Goal: Transaction & Acquisition: Purchase product/service

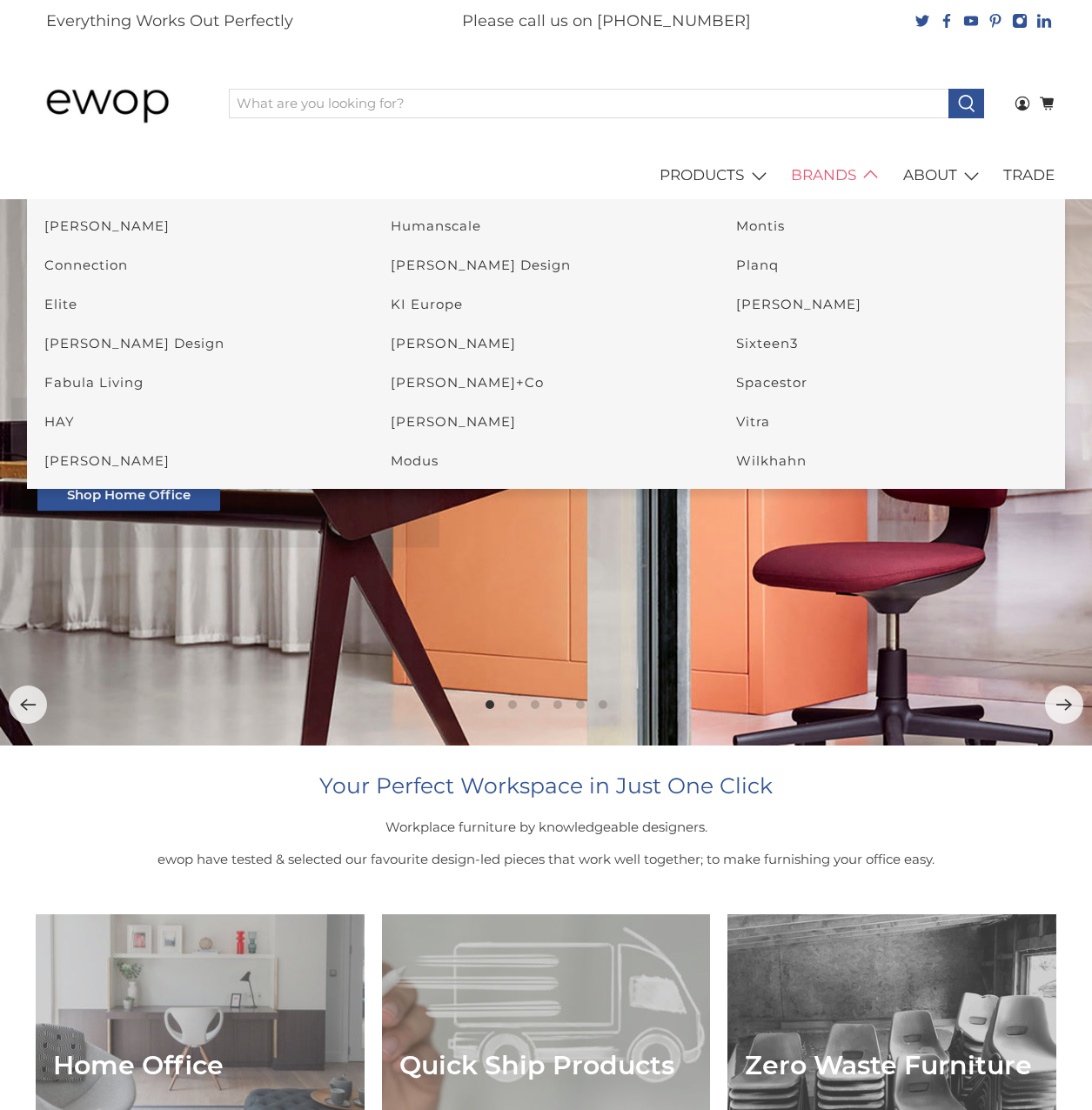
click at [830, 173] on link "BRANDS" at bounding box center [838, 175] width 112 height 48
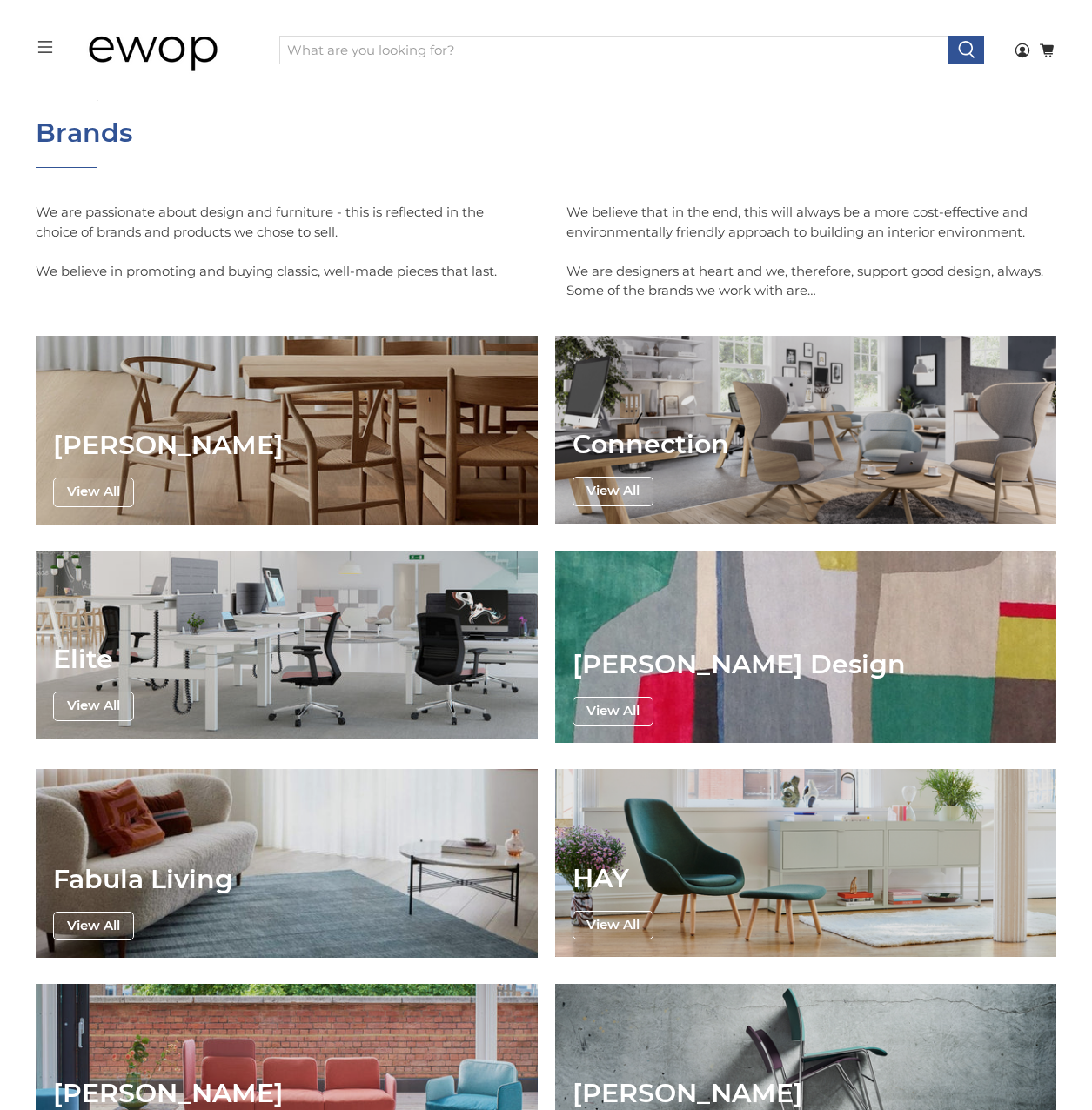
scroll to position [90, 0]
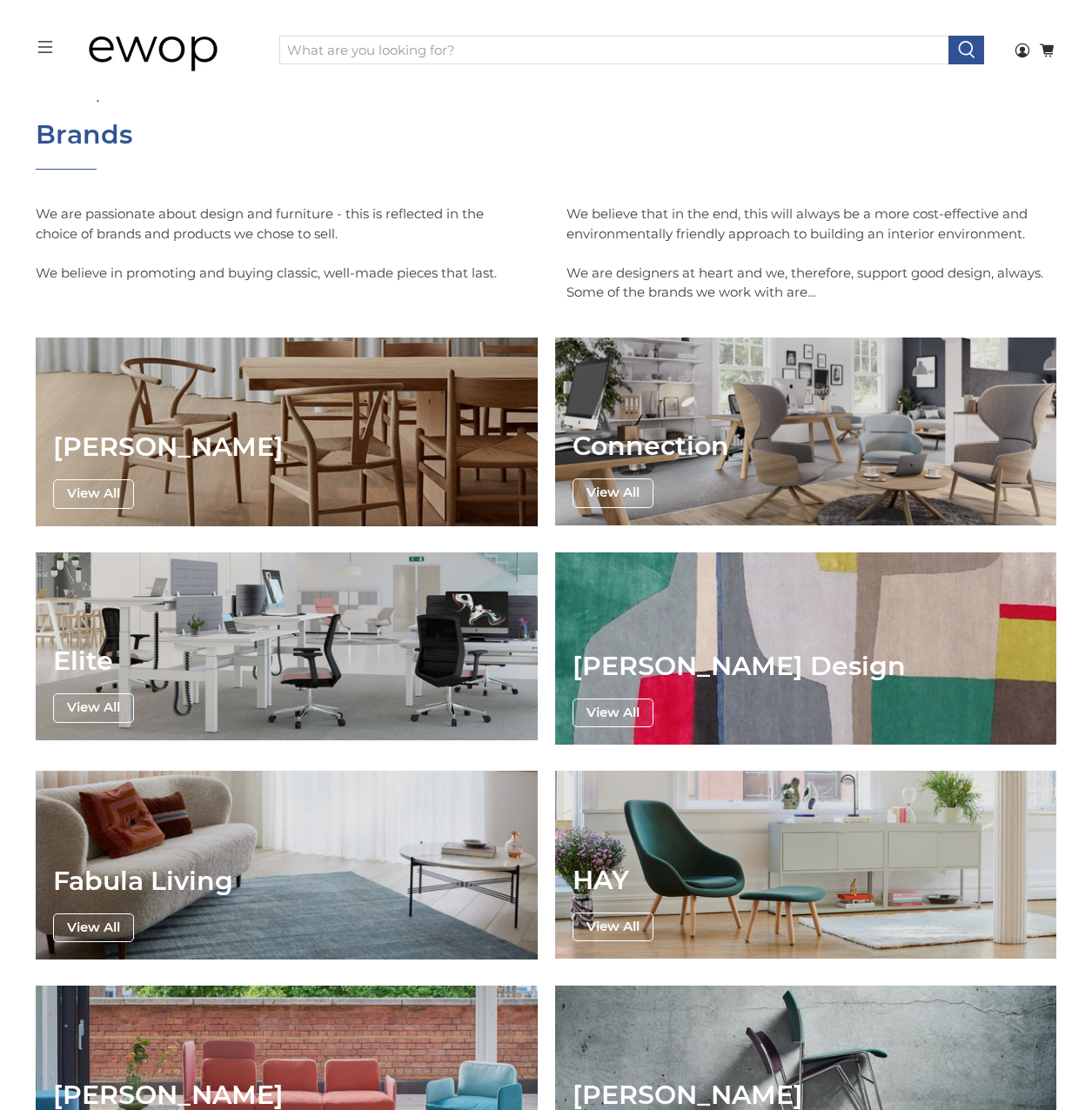
click at [131, 38] on img at bounding box center [165, 50] width 174 height 87
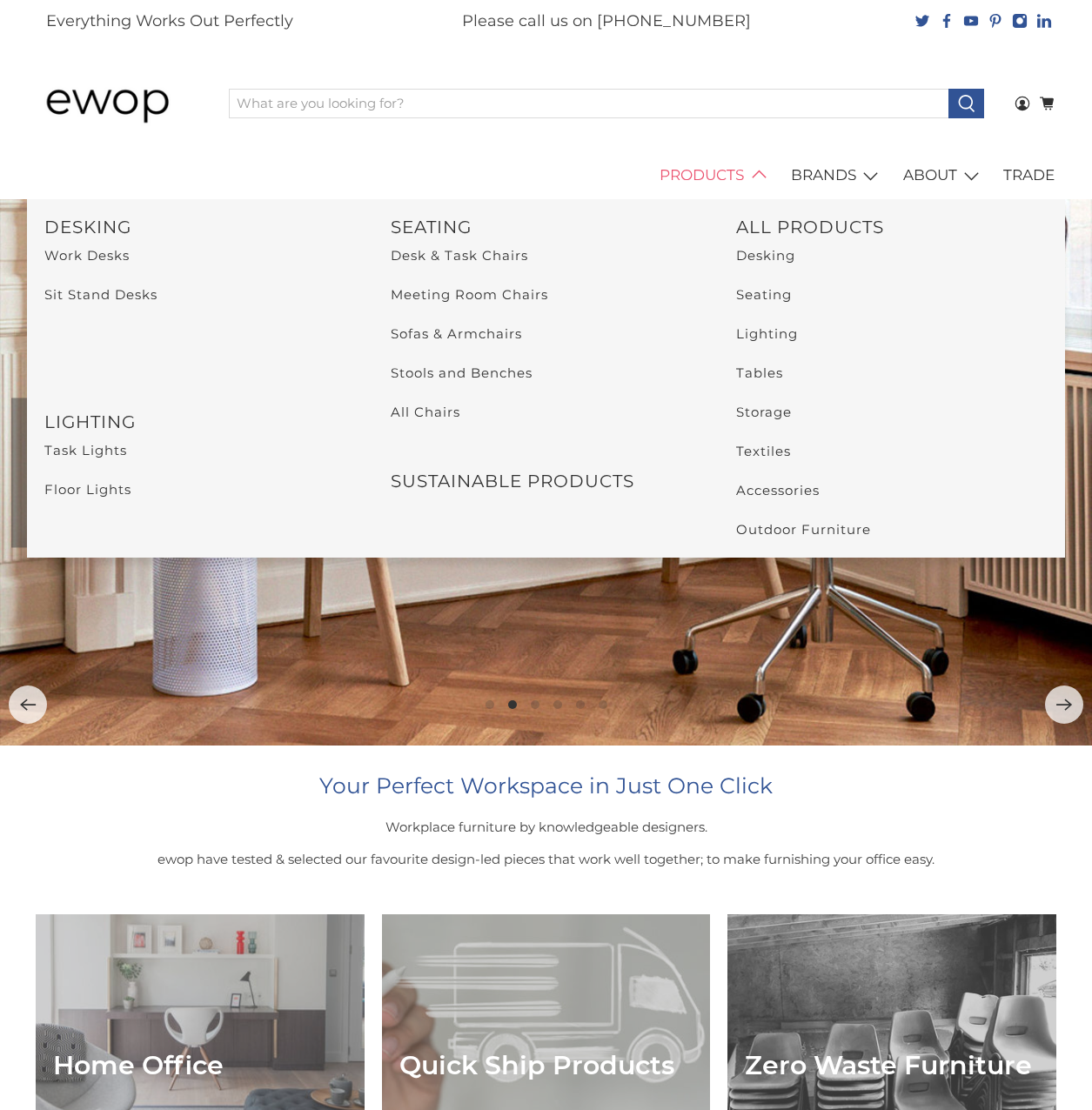
click at [718, 184] on link "PRODUCTS" at bounding box center [716, 175] width 131 height 48
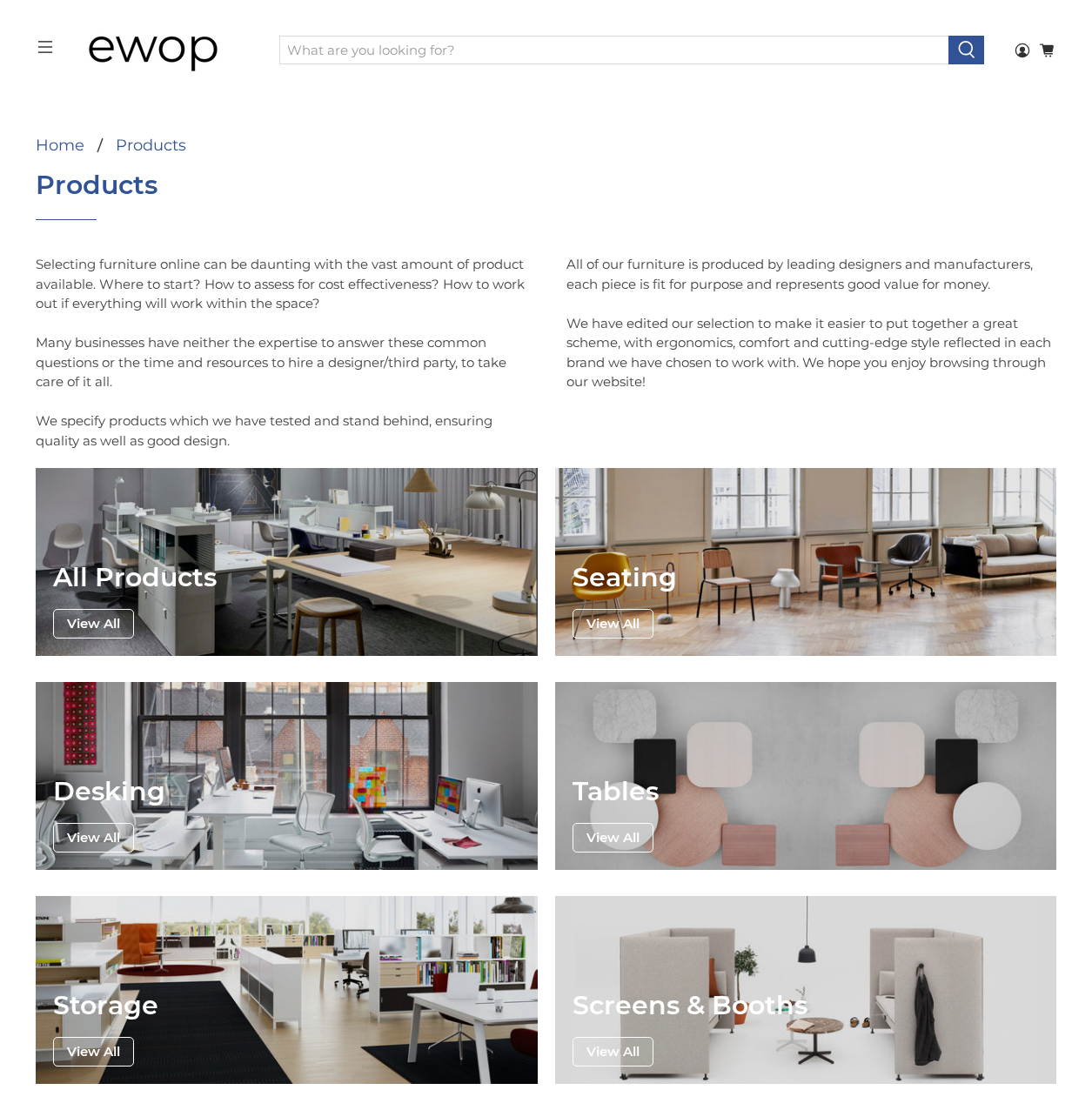
scroll to position [4, 0]
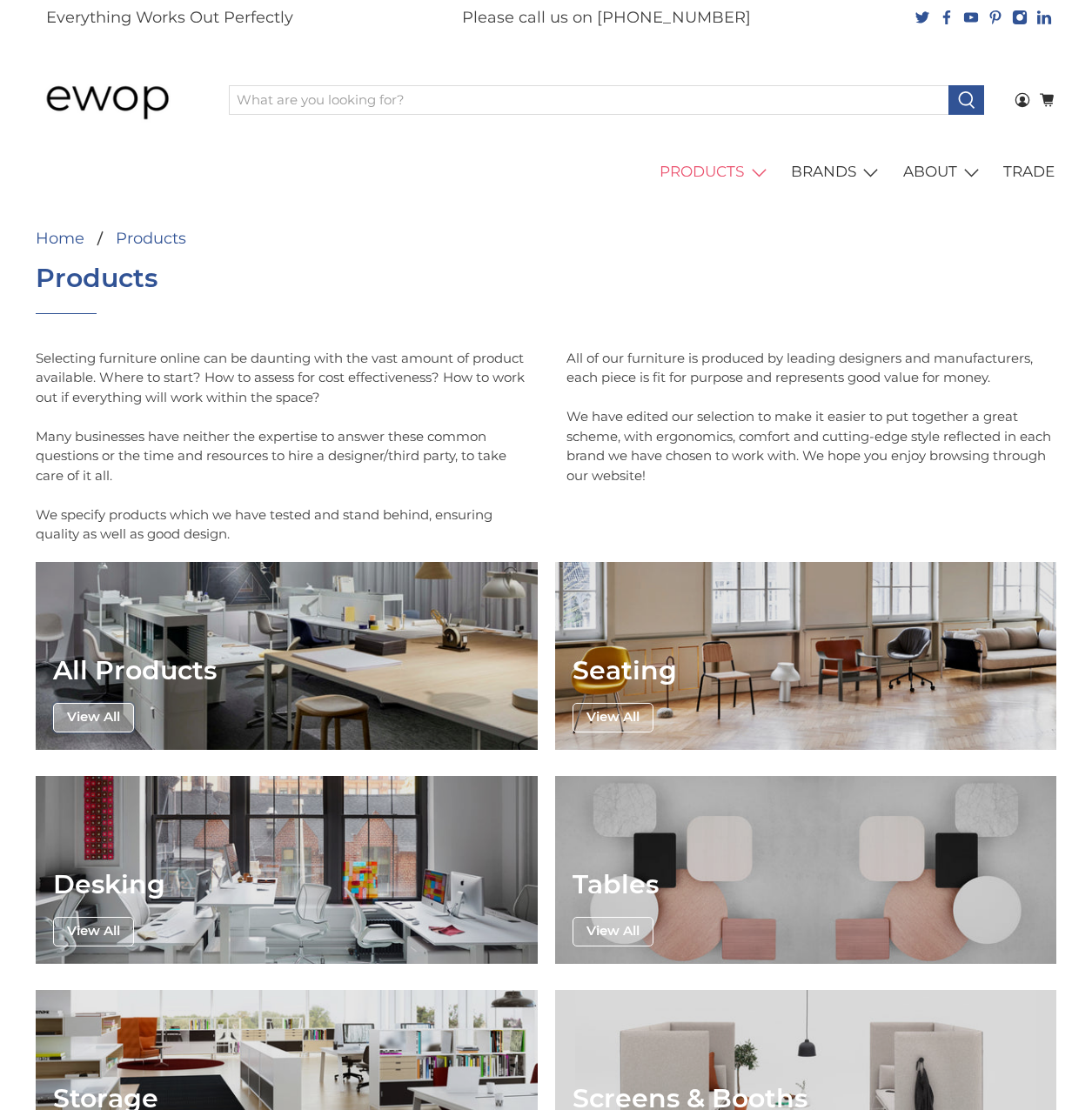
click at [128, 718] on button "View All" at bounding box center [93, 717] width 81 height 29
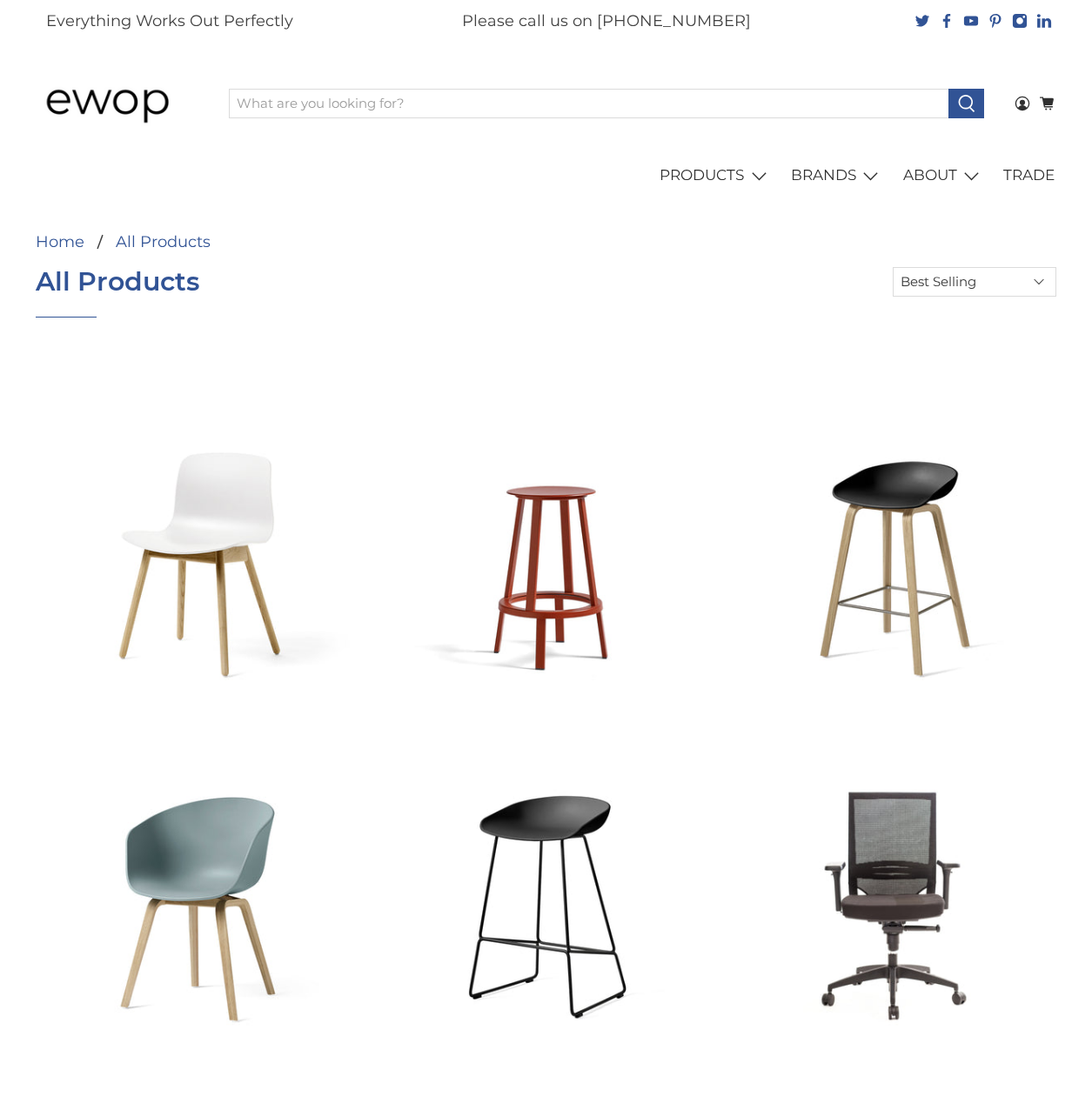
select select "best-selling"
click at [943, 290] on select "Featured Best Selling Alphabetically: A-Z Alphabetically: Z-A Price: Low to Hig…" at bounding box center [974, 281] width 163 height 29
click at [768, 288] on div "All All Products 1000mm Desk 12 Door Metal Locker 12 Door Metal Lockers 1200mm …" at bounding box center [753, 281] width 605 height 29
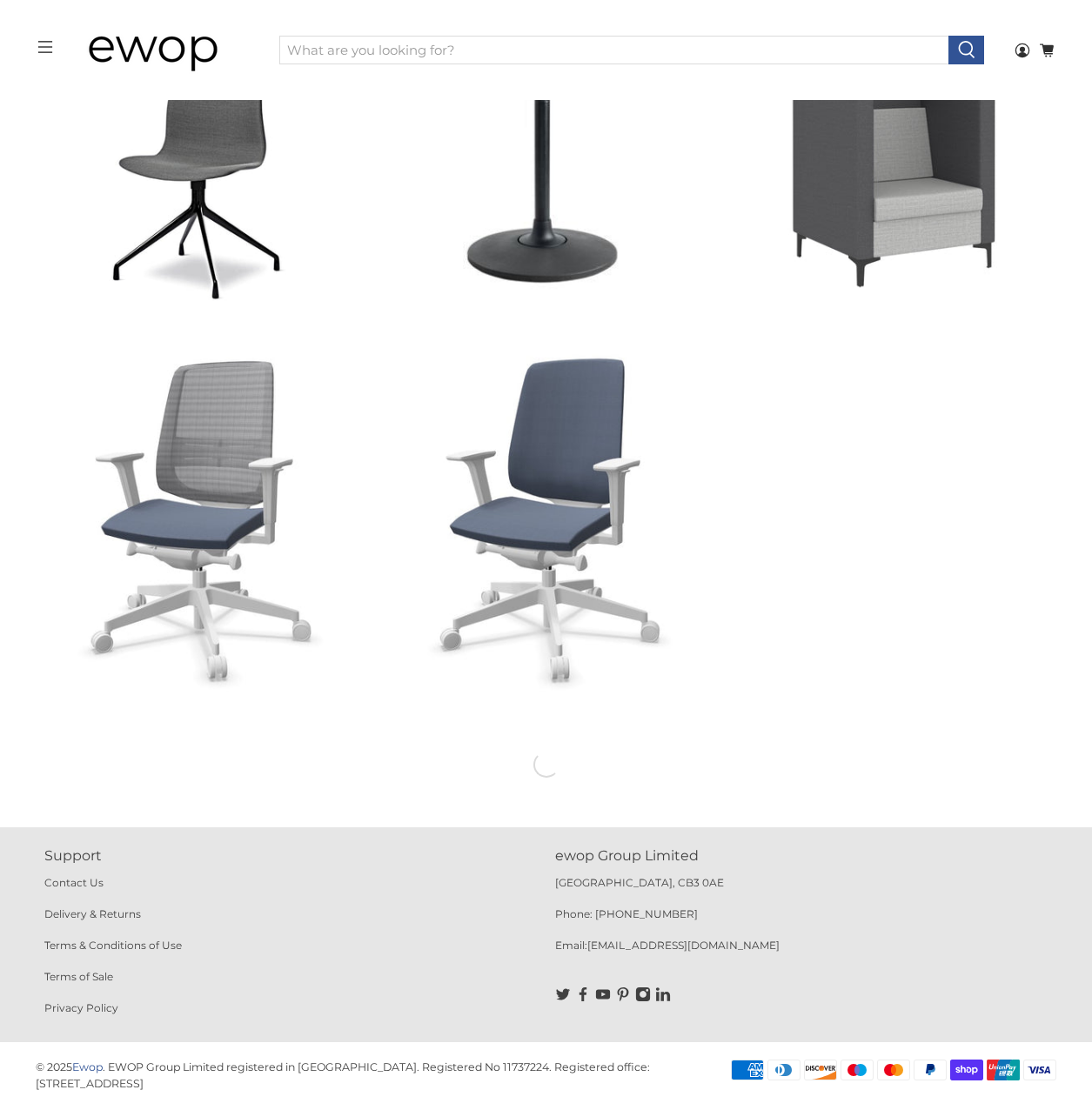
scroll to position [5527, 0]
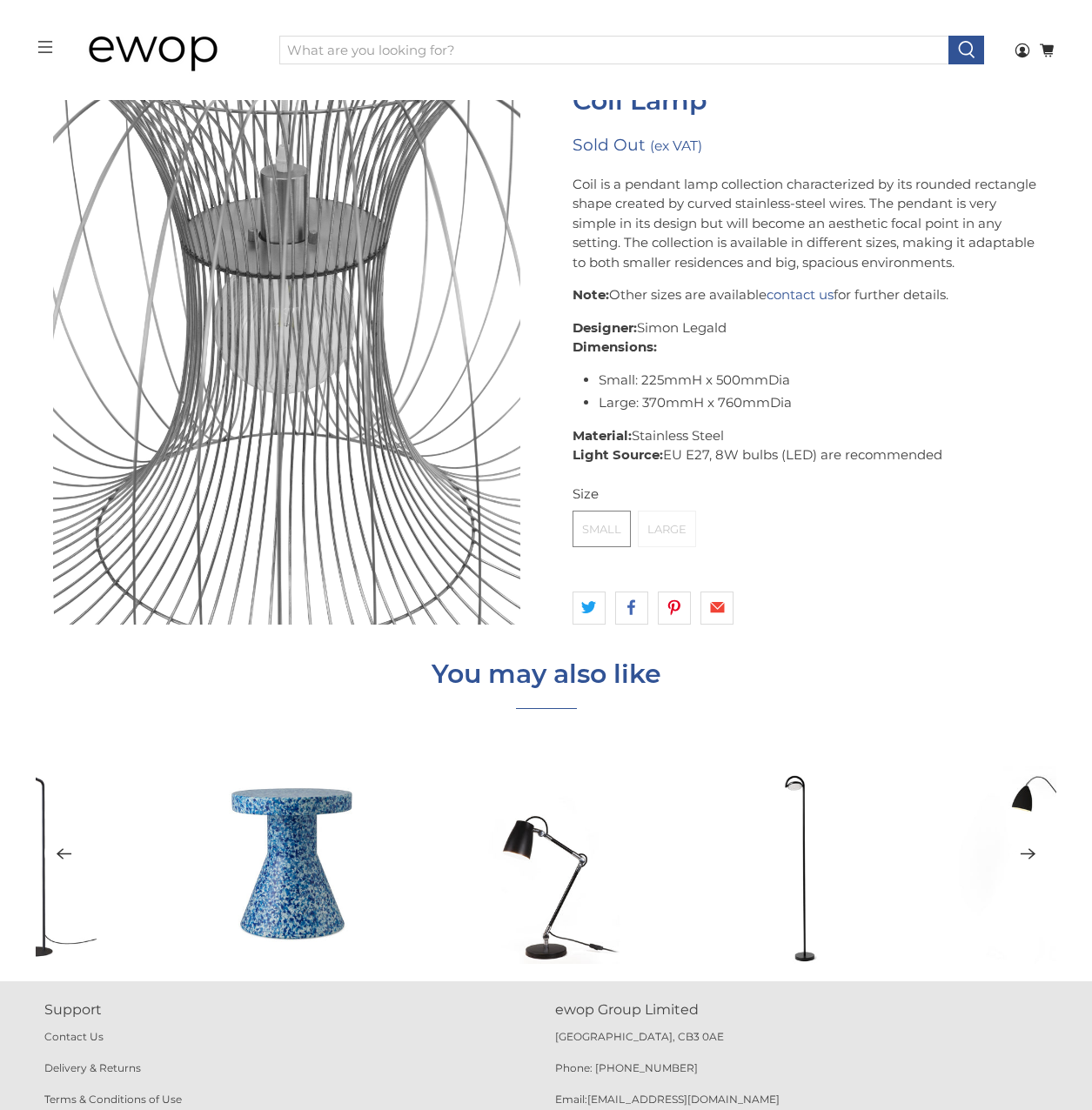
scroll to position [2813, 0]
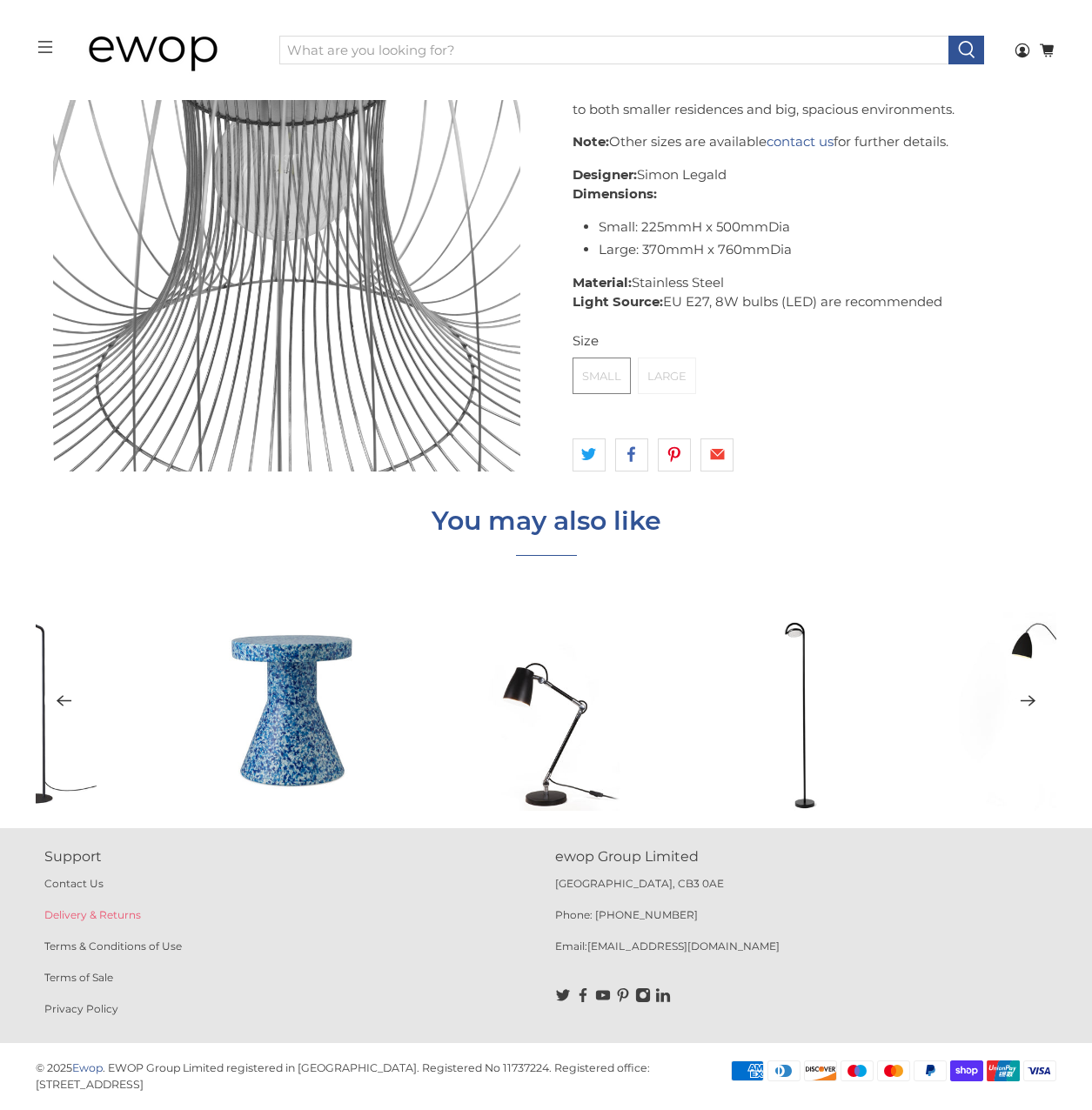
click at [122, 915] on link "Delivery & Returns" at bounding box center [93, 915] width 97 height 13
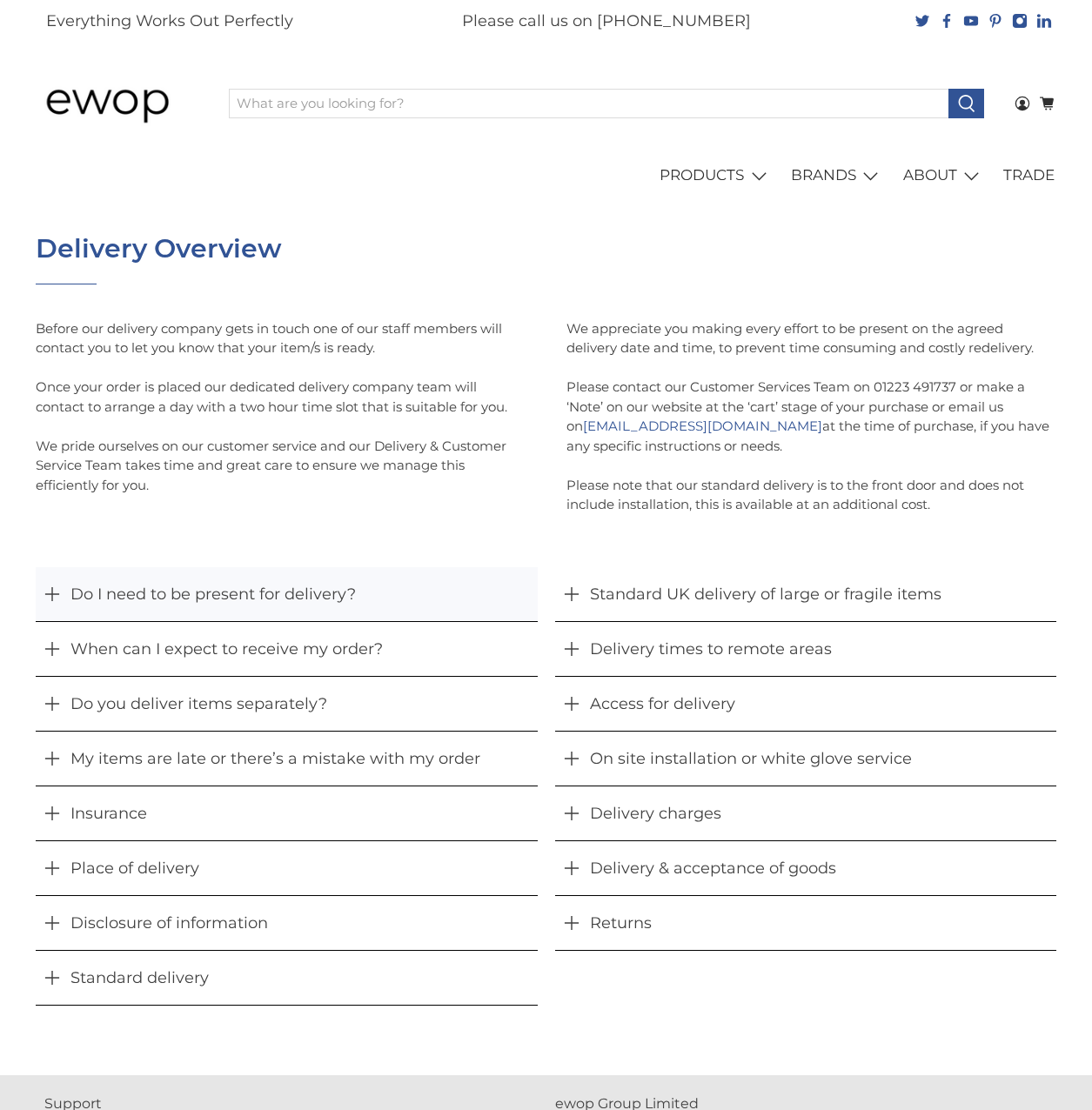
click at [95, 595] on button "Do I need to be present for delivery?" at bounding box center [287, 593] width 501 height 54
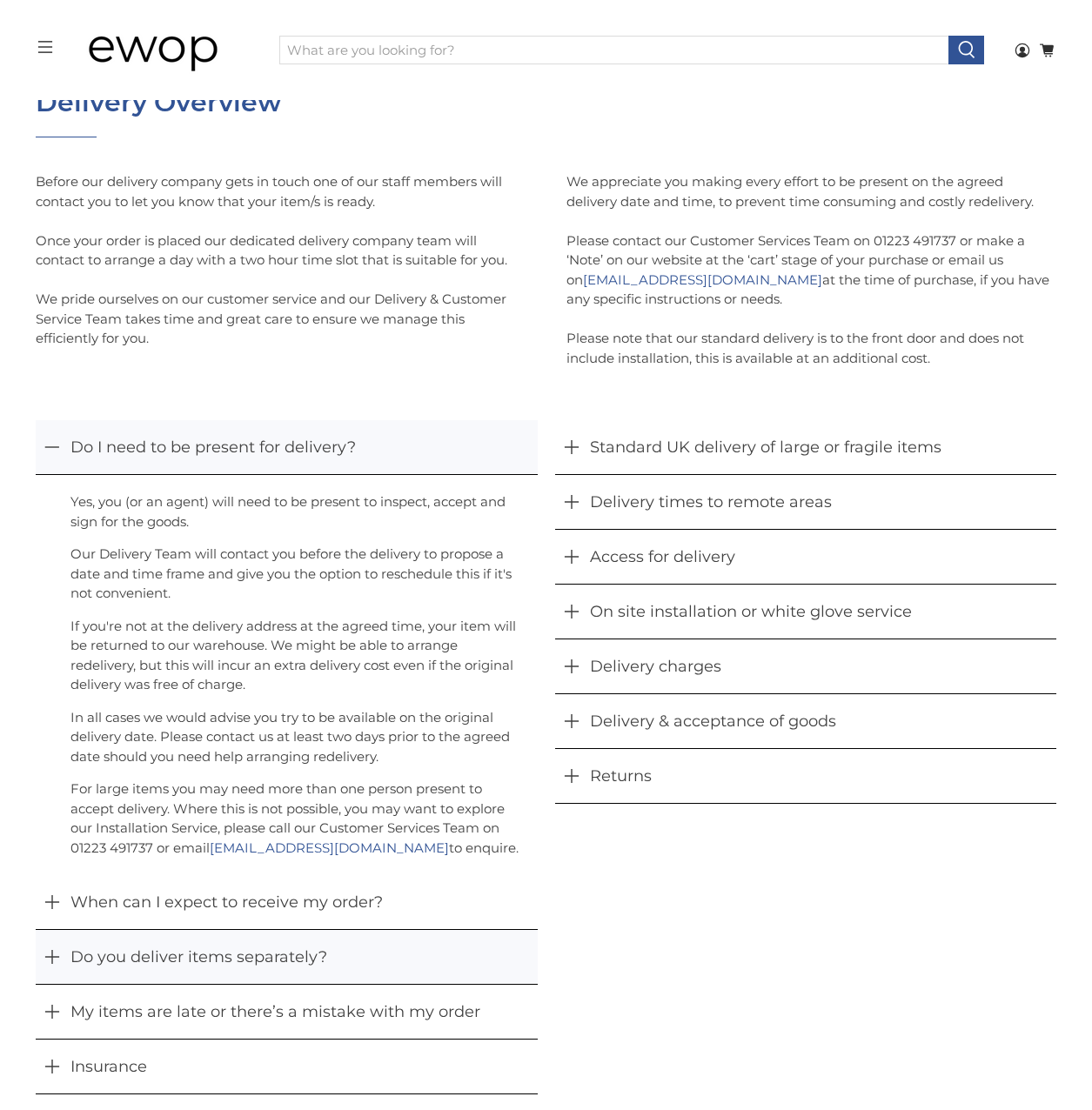
scroll to position [88, 0]
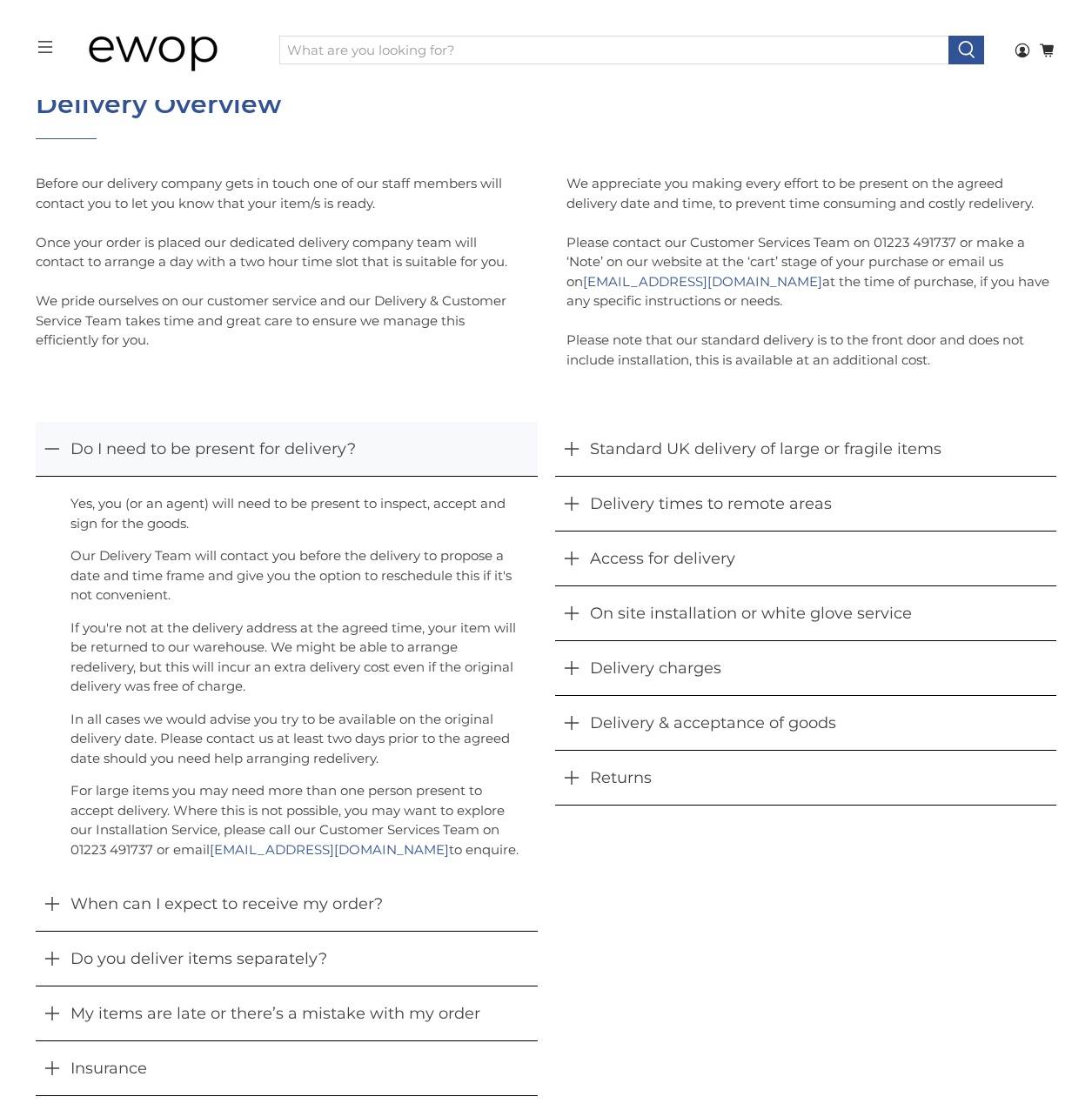
click at [251, 448] on button "Do I need to be present for delivery?" at bounding box center [287, 448] width 501 height 54
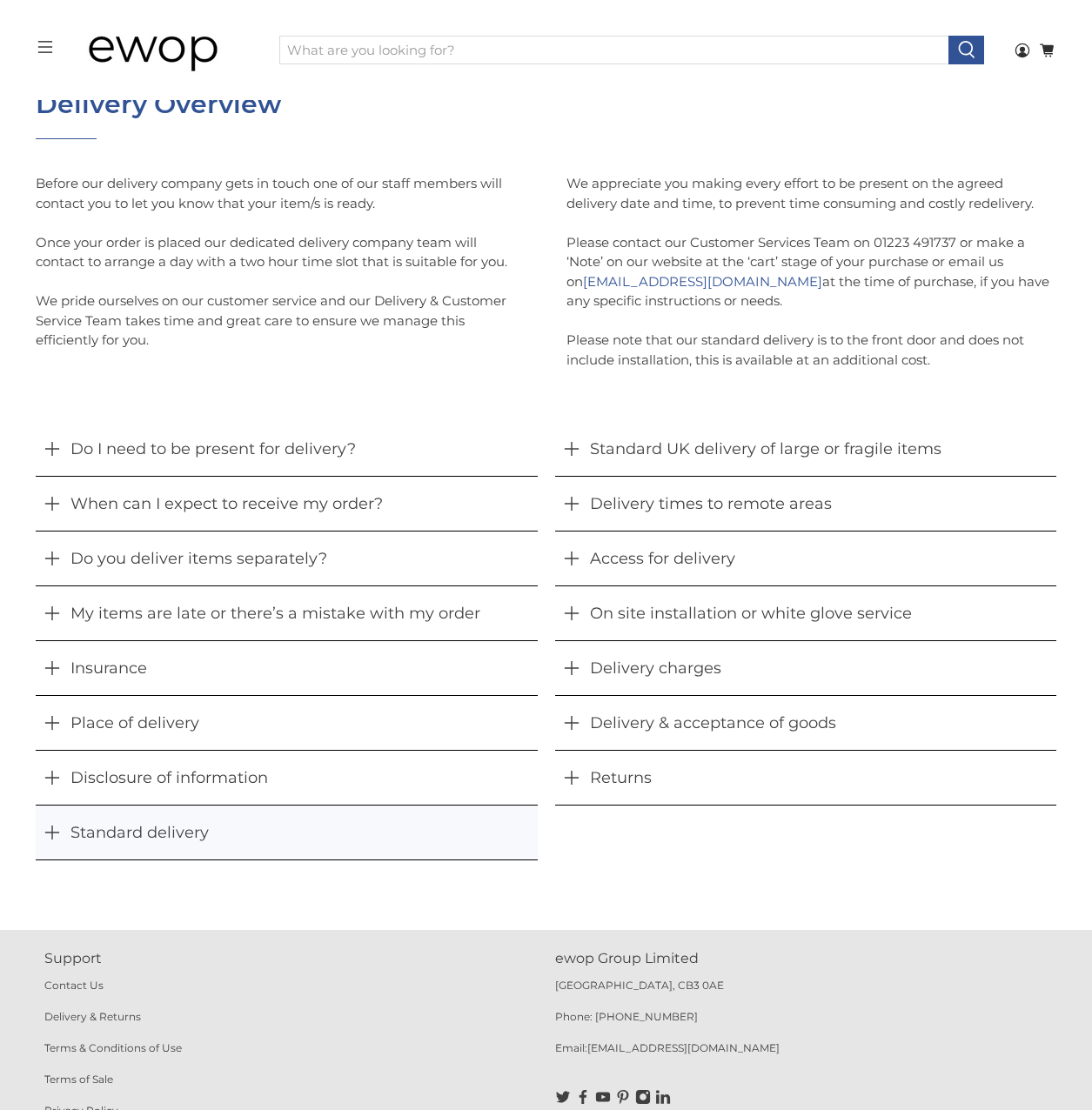
click at [253, 838] on button "Standard delivery" at bounding box center [287, 833] width 501 height 54
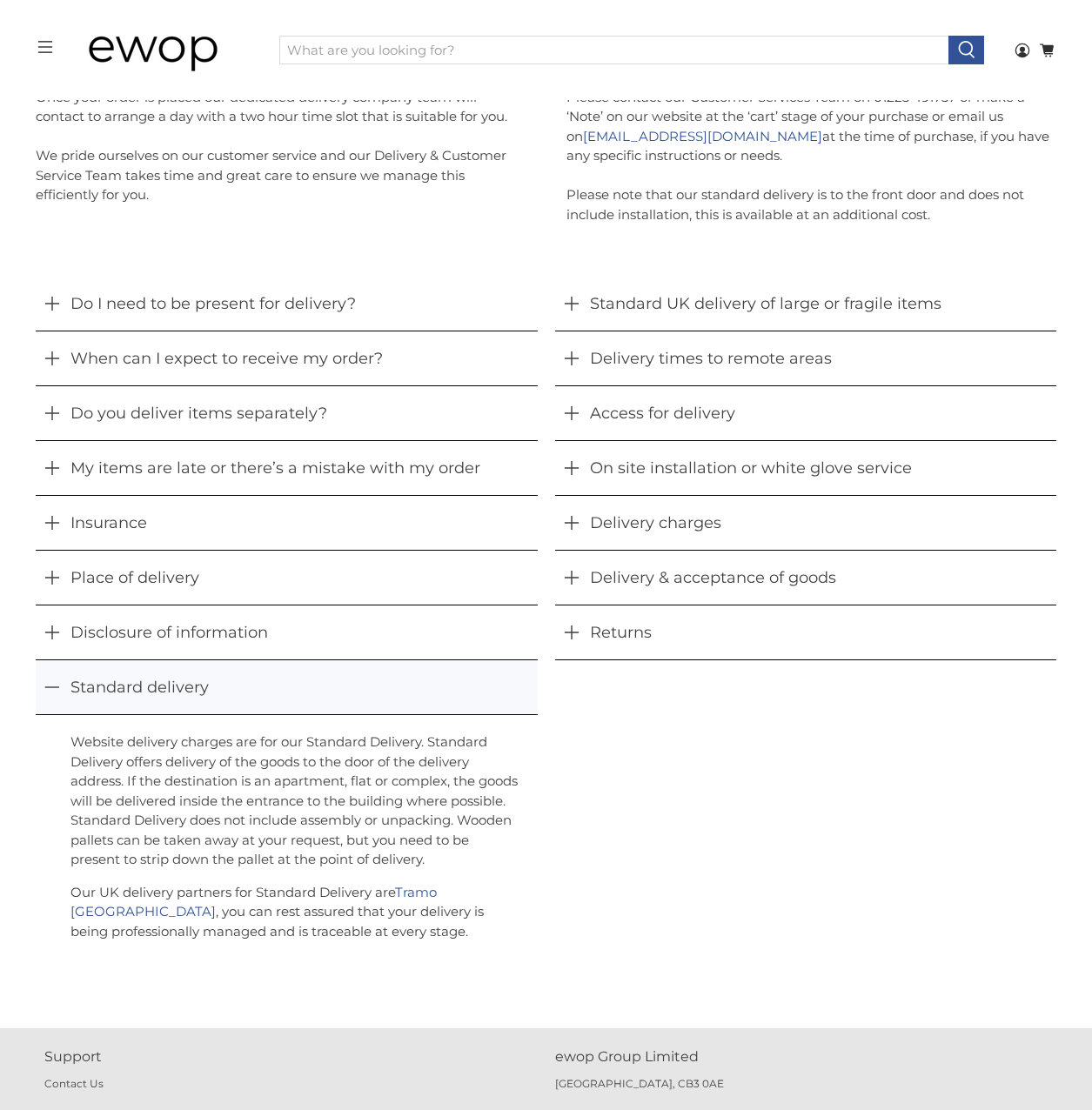
scroll to position [262, 0]
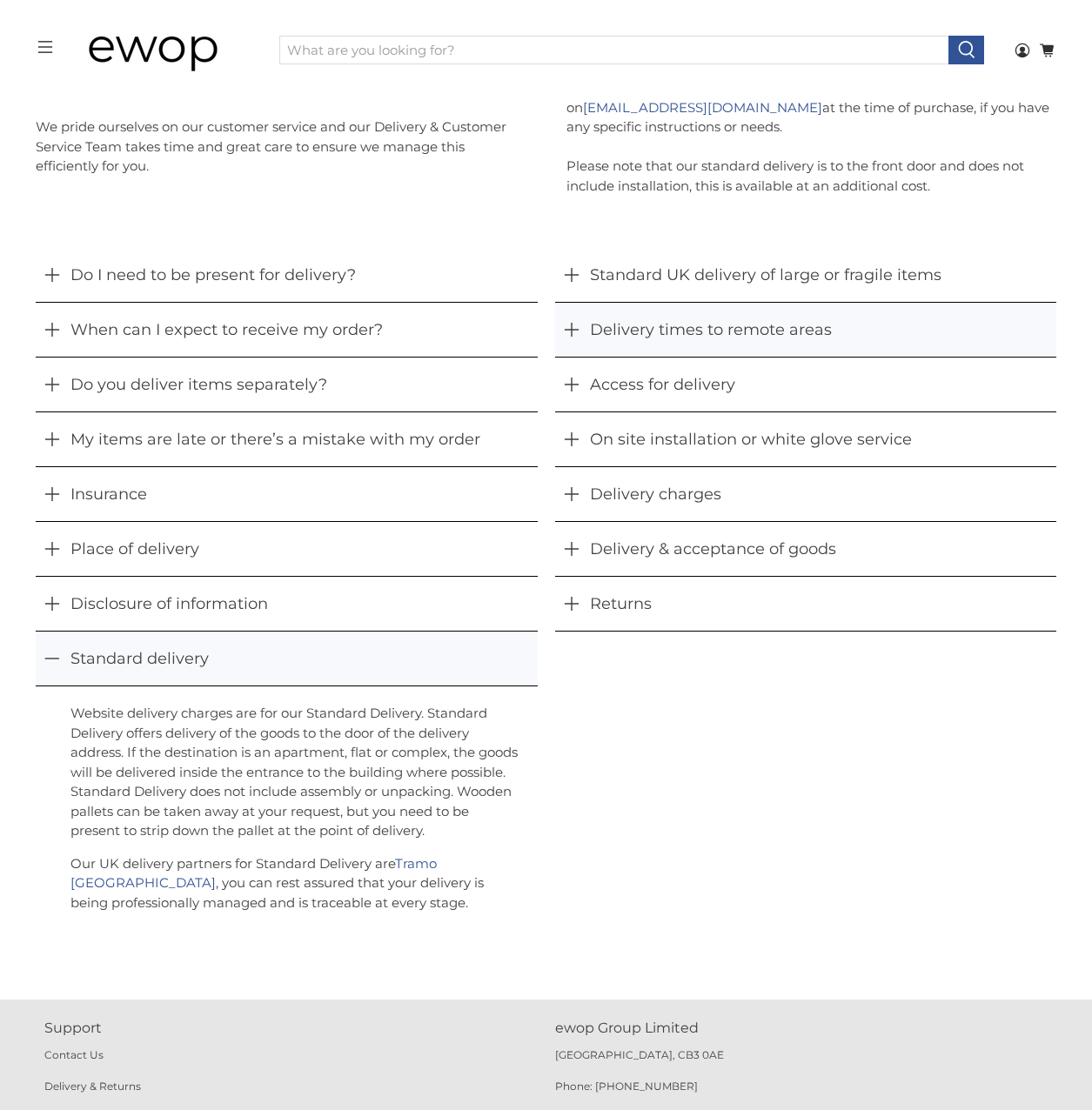
click at [565, 342] on button "Delivery times to remote areas" at bounding box center [806, 329] width 501 height 54
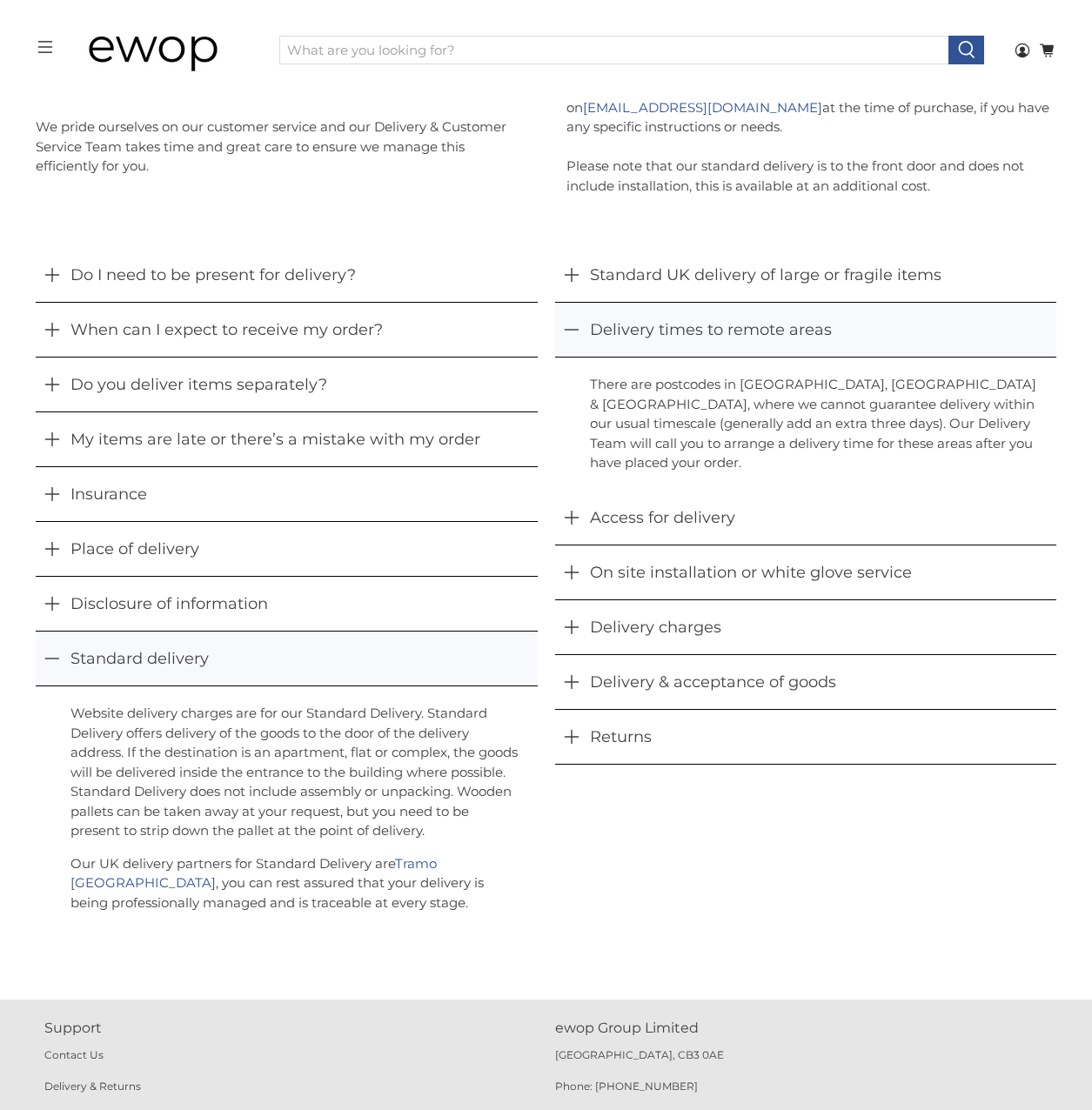
click at [565, 342] on button "Delivery times to remote areas" at bounding box center [806, 329] width 501 height 54
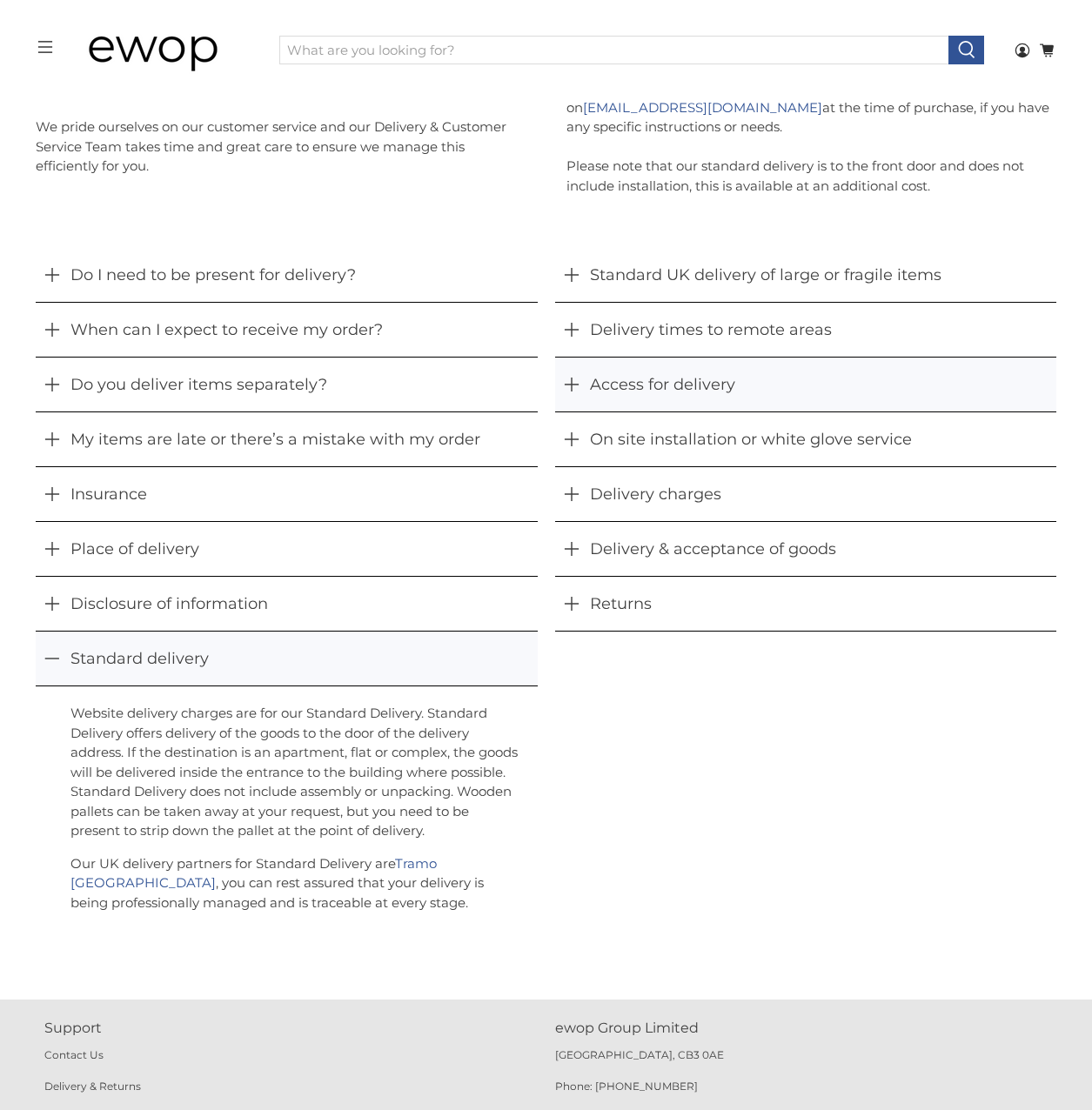
click at [570, 386] on icon "button" at bounding box center [572, 385] width 15 height 15
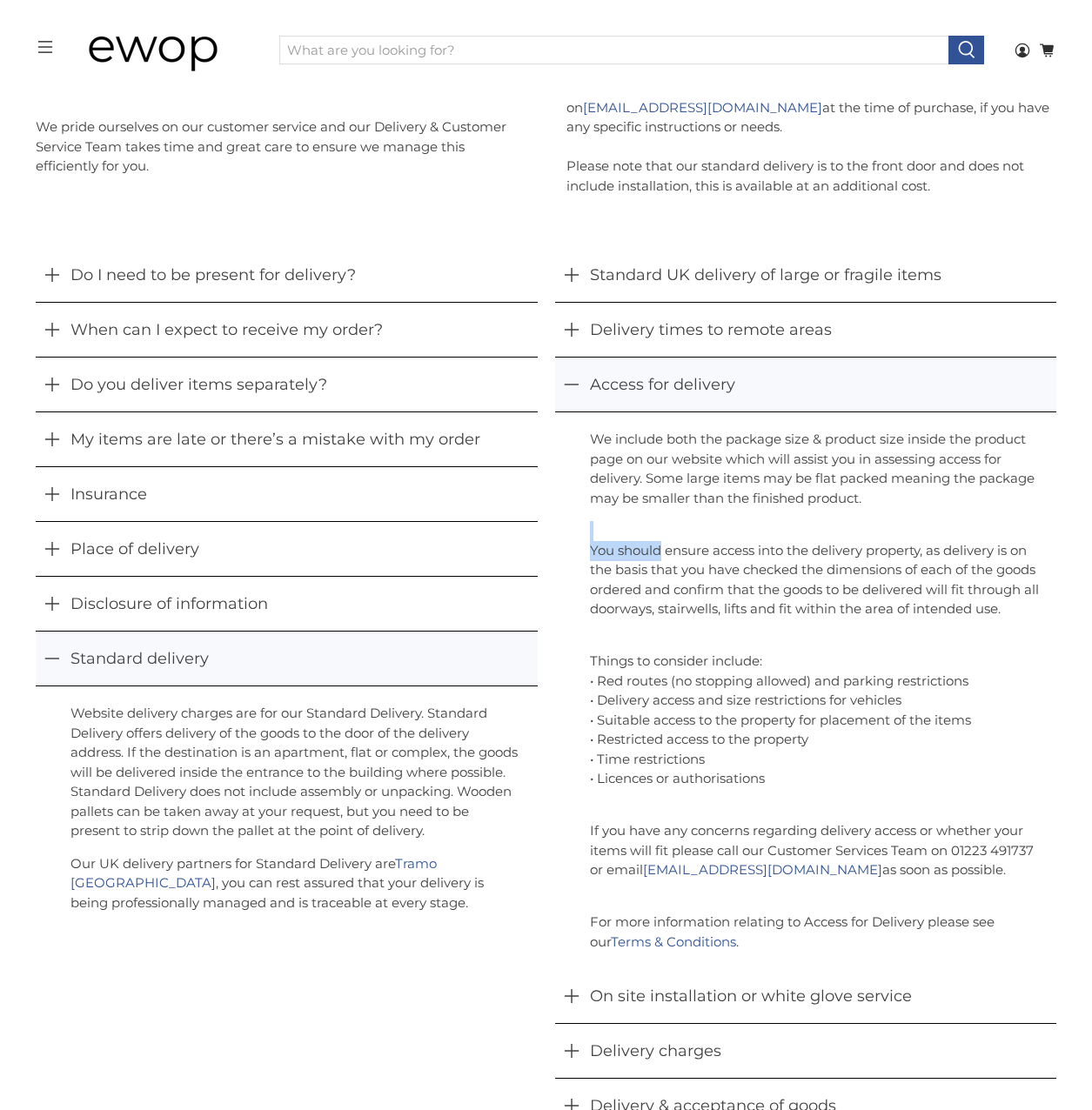
drag, startPoint x: 676, startPoint y: 528, endPoint x: 707, endPoint y: 526, distance: 31.1
click at [698, 519] on div "We include both the package size & product size inside the product page on our …" at bounding box center [814, 691] width 449 height 522
drag, startPoint x: 707, startPoint y: 526, endPoint x: 876, endPoint y: 561, distance: 172.6
click at [876, 562] on p "You should ensure access into the delivery property, as delivery is on the basi…" at bounding box center [814, 571] width 449 height 99
click at [574, 320] on button "Delivery times to remote areas" at bounding box center [806, 329] width 501 height 54
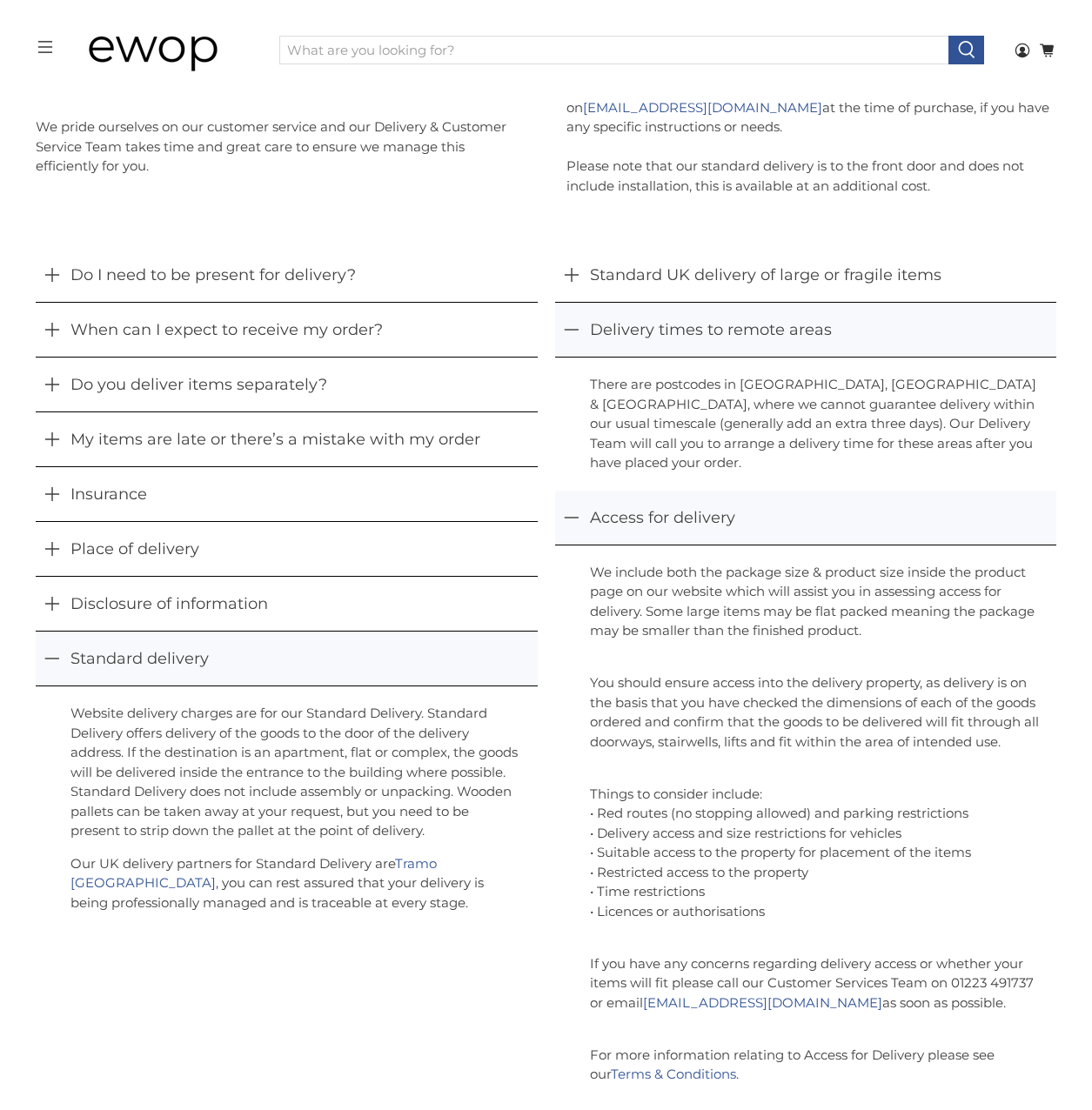
click at [574, 320] on button "Delivery times to remote areas" at bounding box center [806, 329] width 501 height 54
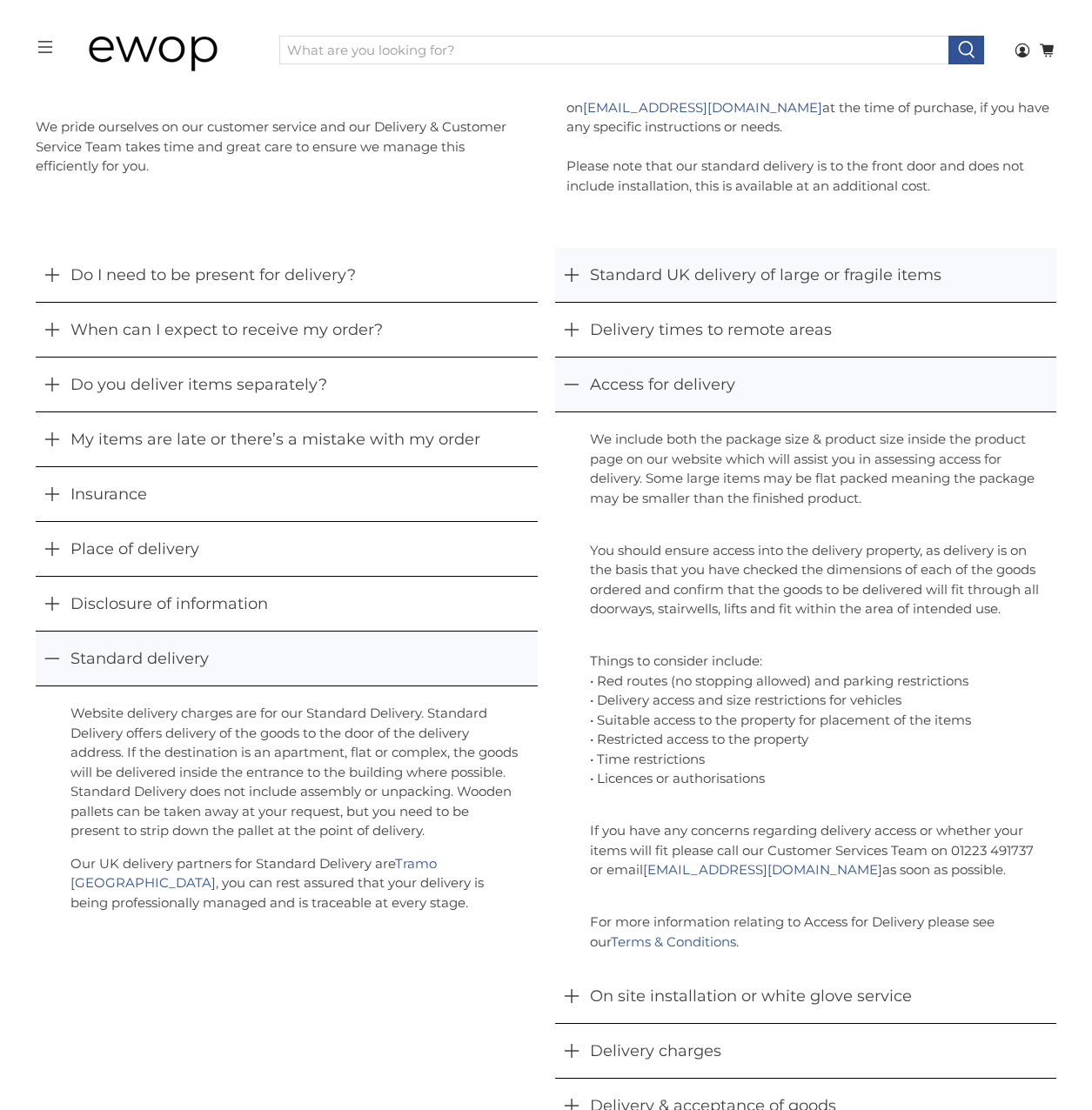
drag, startPoint x: 570, startPoint y: 307, endPoint x: 568, endPoint y: 295, distance: 12.2
drag, startPoint x: 568, startPoint y: 295, endPoint x: 533, endPoint y: 269, distance: 43.6
click at [533, 269] on button "Do I need to be present for delivery?" at bounding box center [287, 274] width 501 height 54
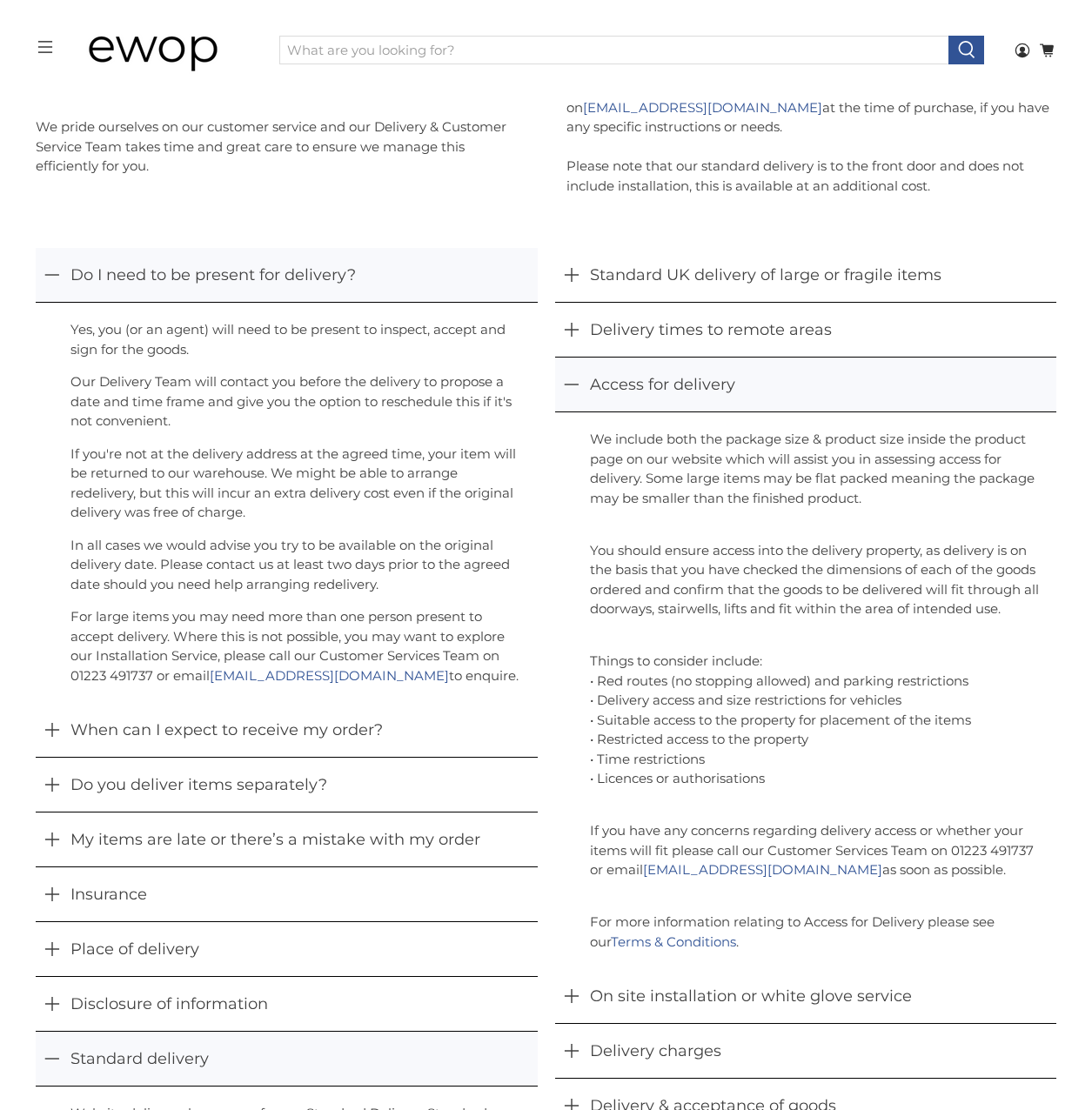
click at [544, 275] on div "Do I need to be present for delivery? Yes, you (or an agent) will need to be pr…" at bounding box center [545, 762] width 1037 height 1135
click at [560, 274] on button "Standard UK delivery of large or fragile items" at bounding box center [806, 274] width 501 height 54
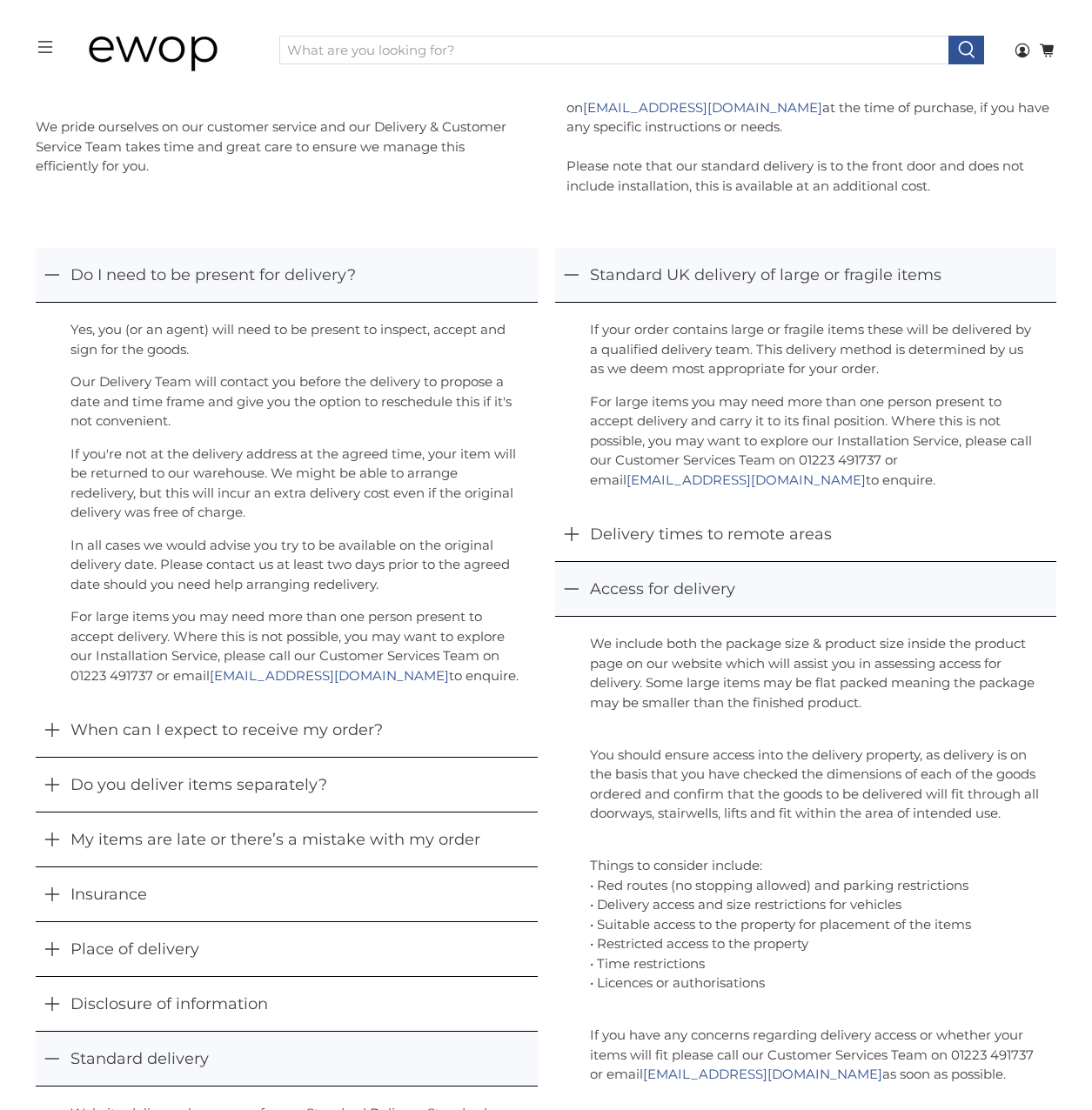
click at [567, 281] on icon "button" at bounding box center [572, 274] width 15 height 15
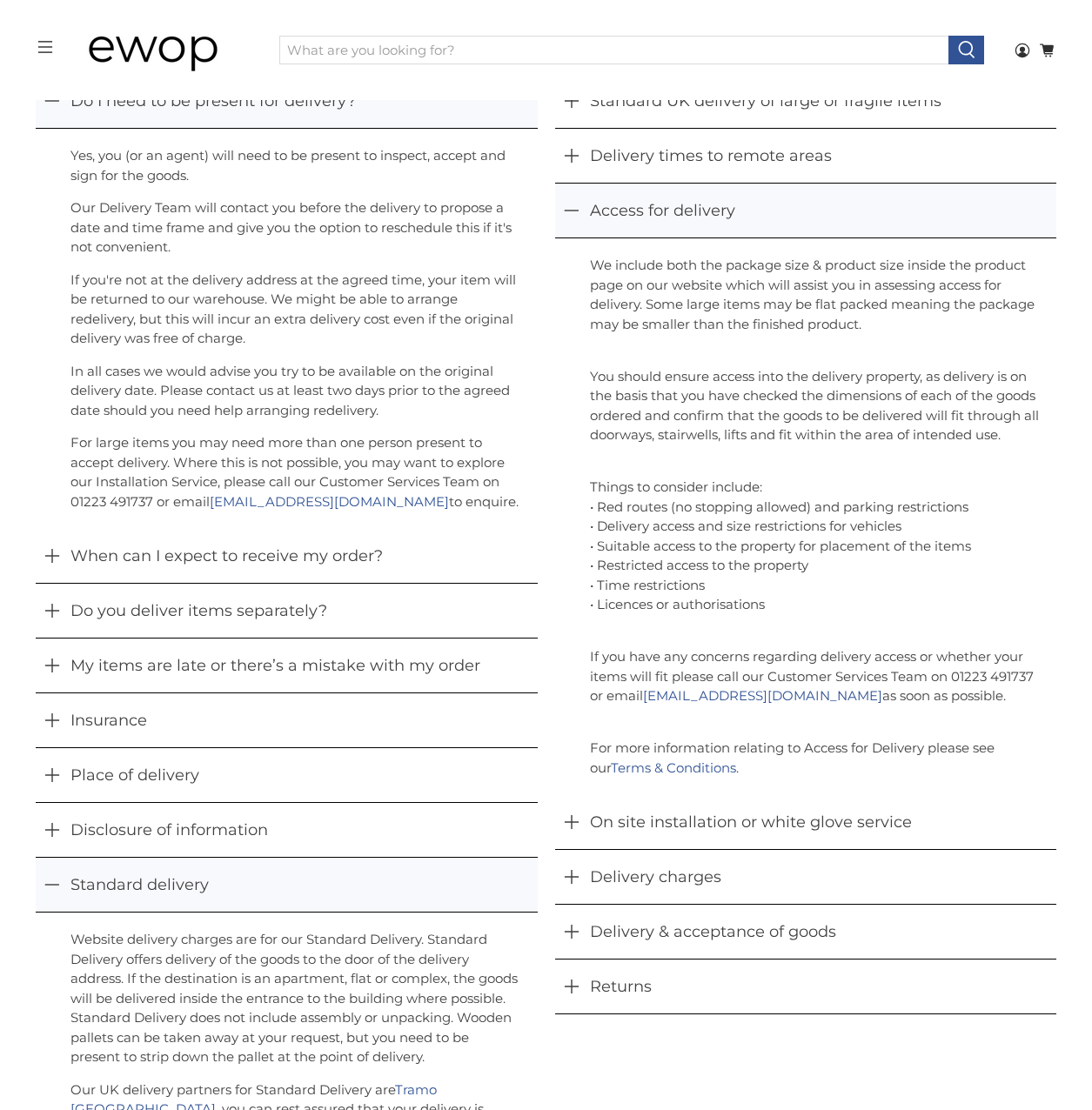
scroll to position [523, 0]
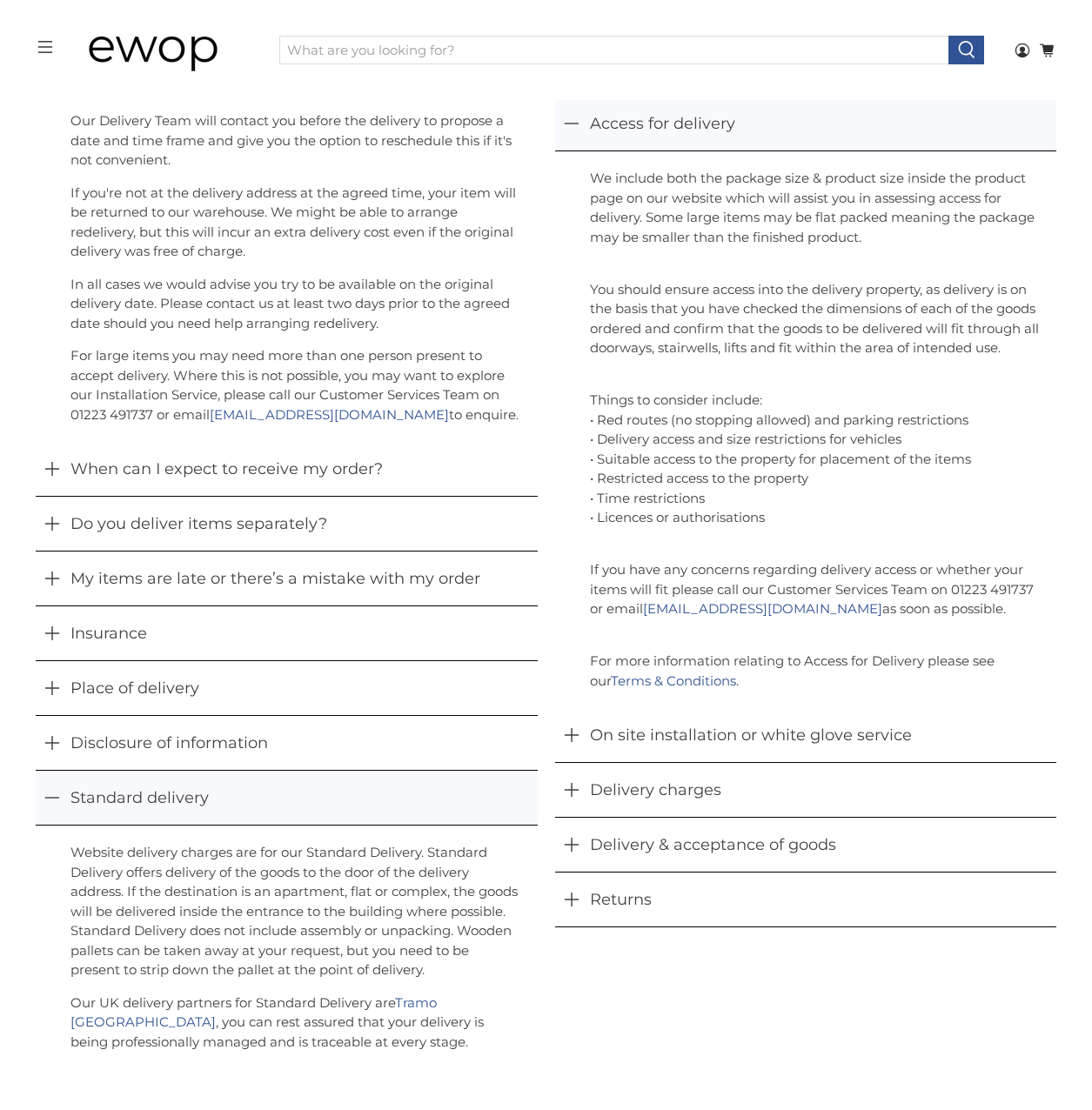
click at [571, 124] on icon "button" at bounding box center [572, 123] width 15 height 15
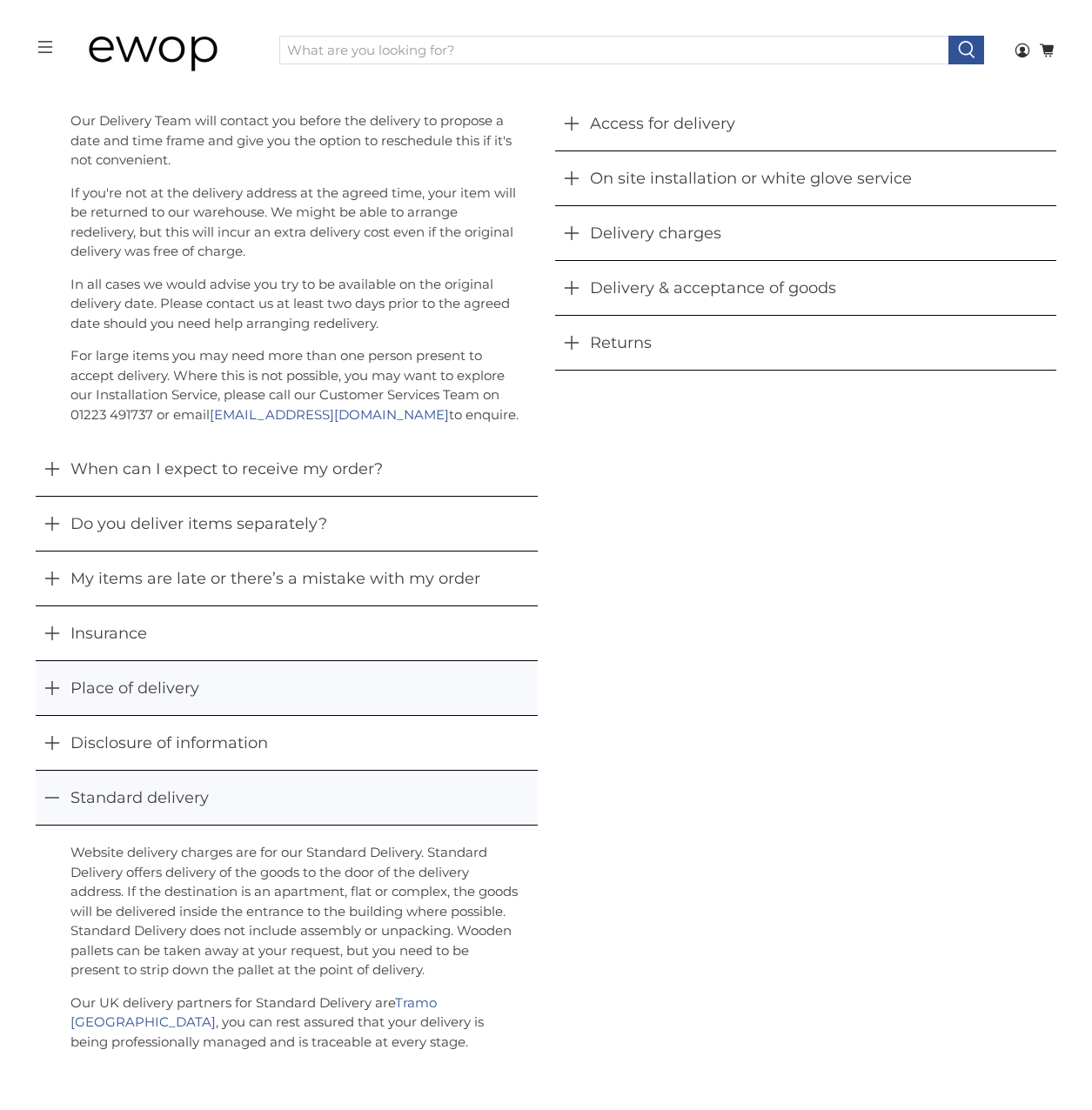
click at [61, 697] on button "Place of delivery" at bounding box center [287, 687] width 501 height 54
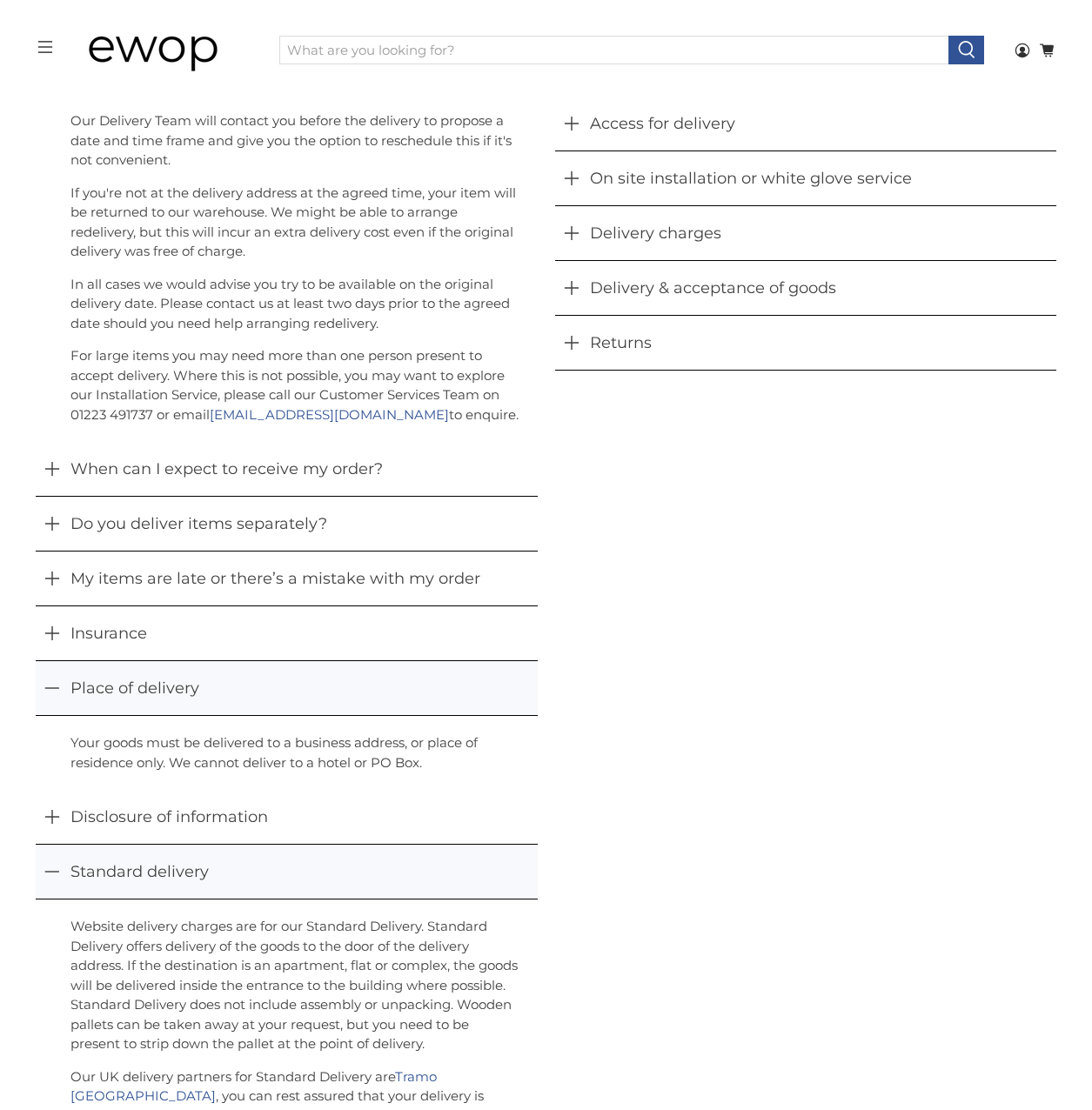
click at [58, 687] on icon "button" at bounding box center [52, 688] width 15 height 15
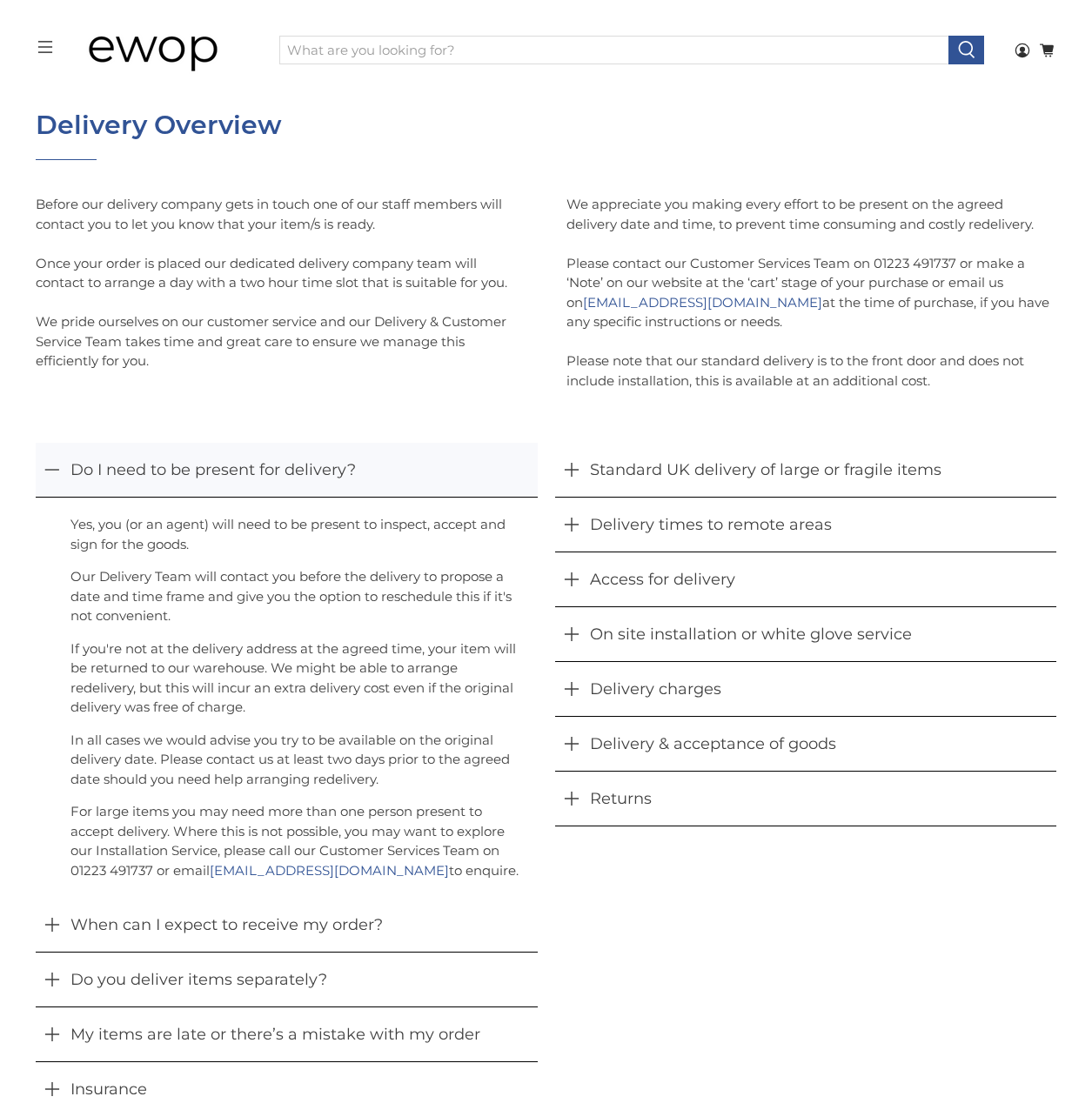
scroll to position [51, 0]
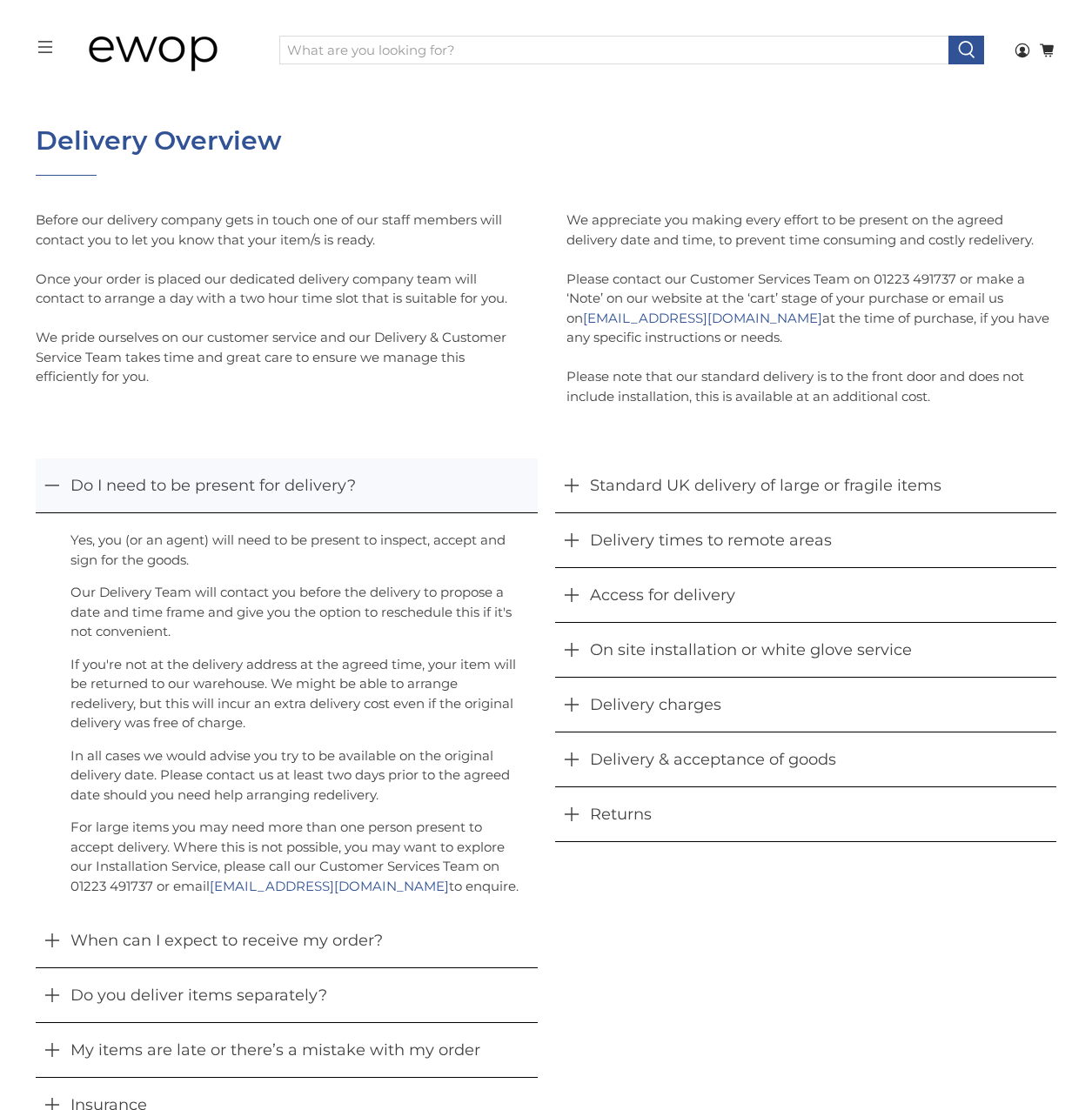
click at [77, 498] on button "Do I need to be present for delivery?" at bounding box center [287, 485] width 501 height 54
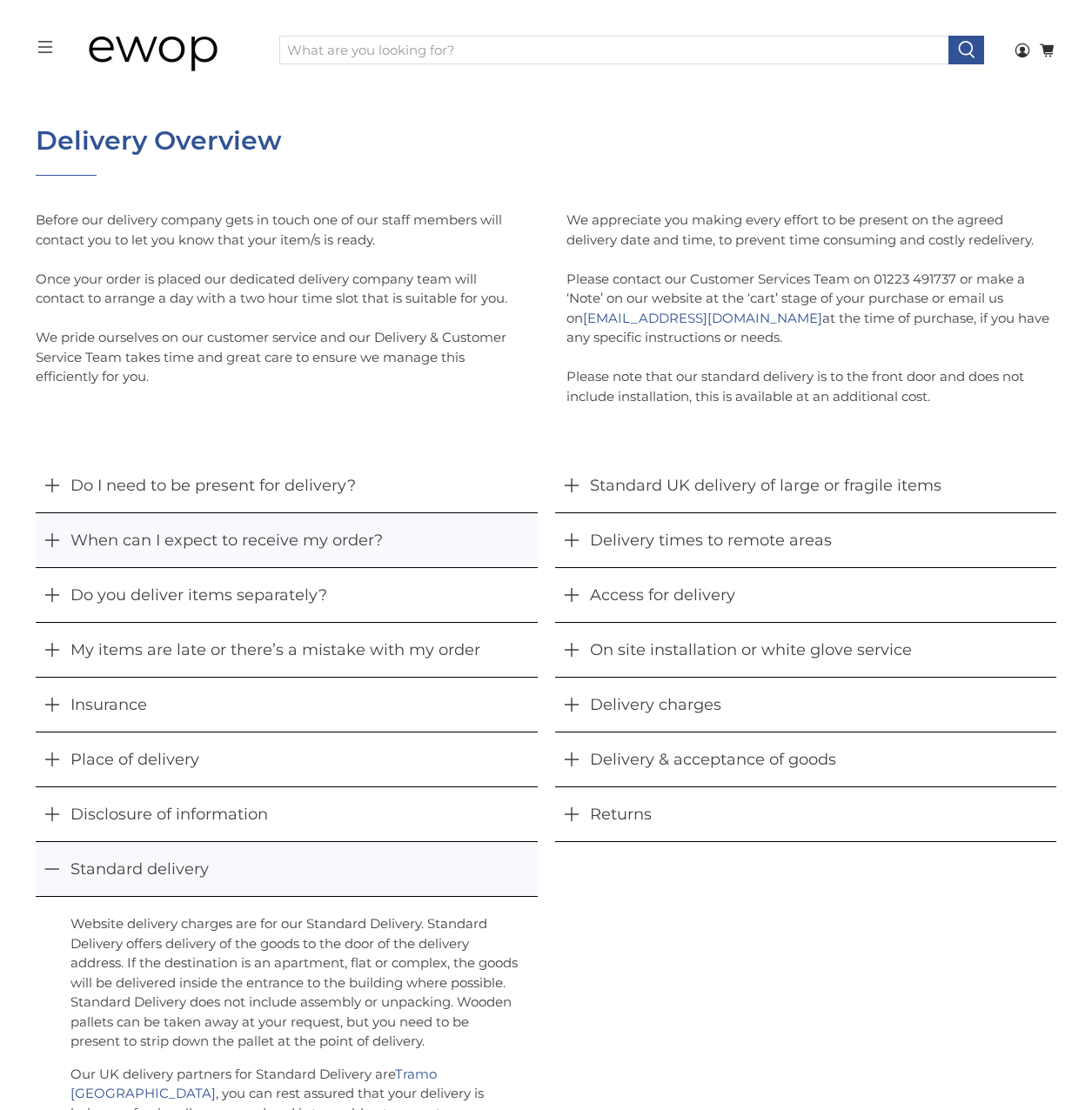
click at [65, 536] on button "When can I expect to receive my order?" at bounding box center [287, 540] width 501 height 54
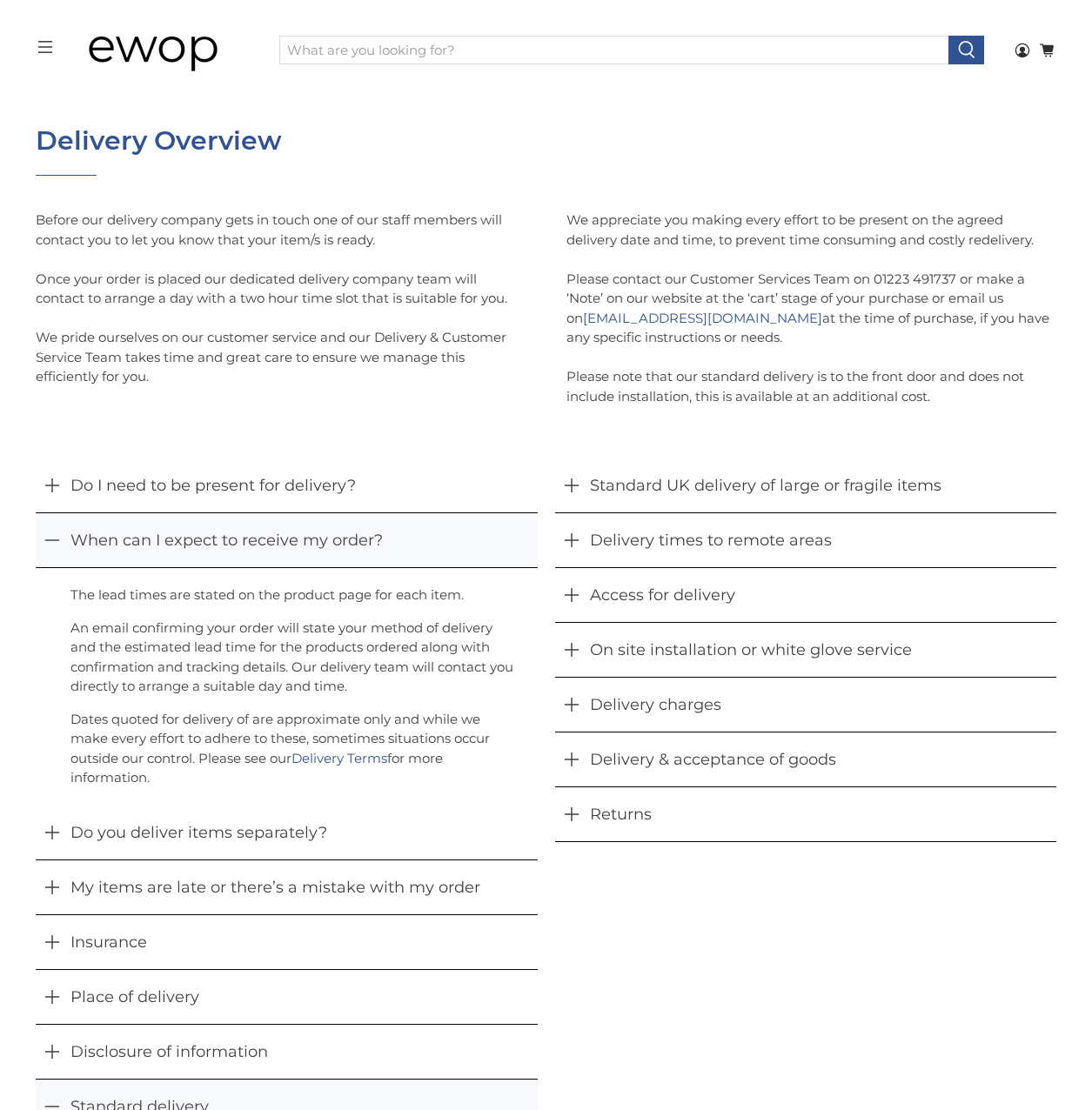
click at [65, 530] on button "When can I expect to receive my order?" at bounding box center [287, 540] width 501 height 54
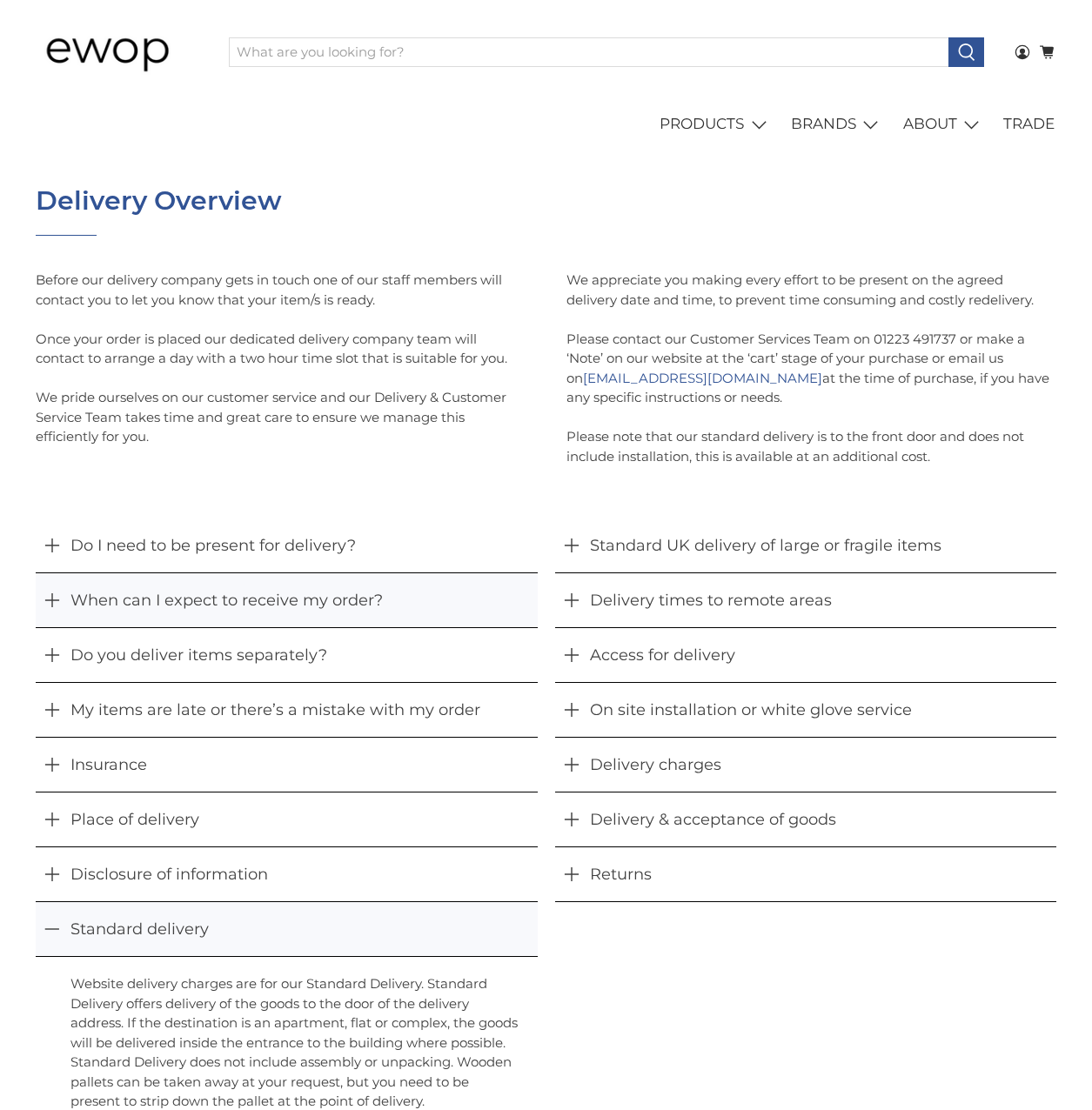
scroll to position [0, 0]
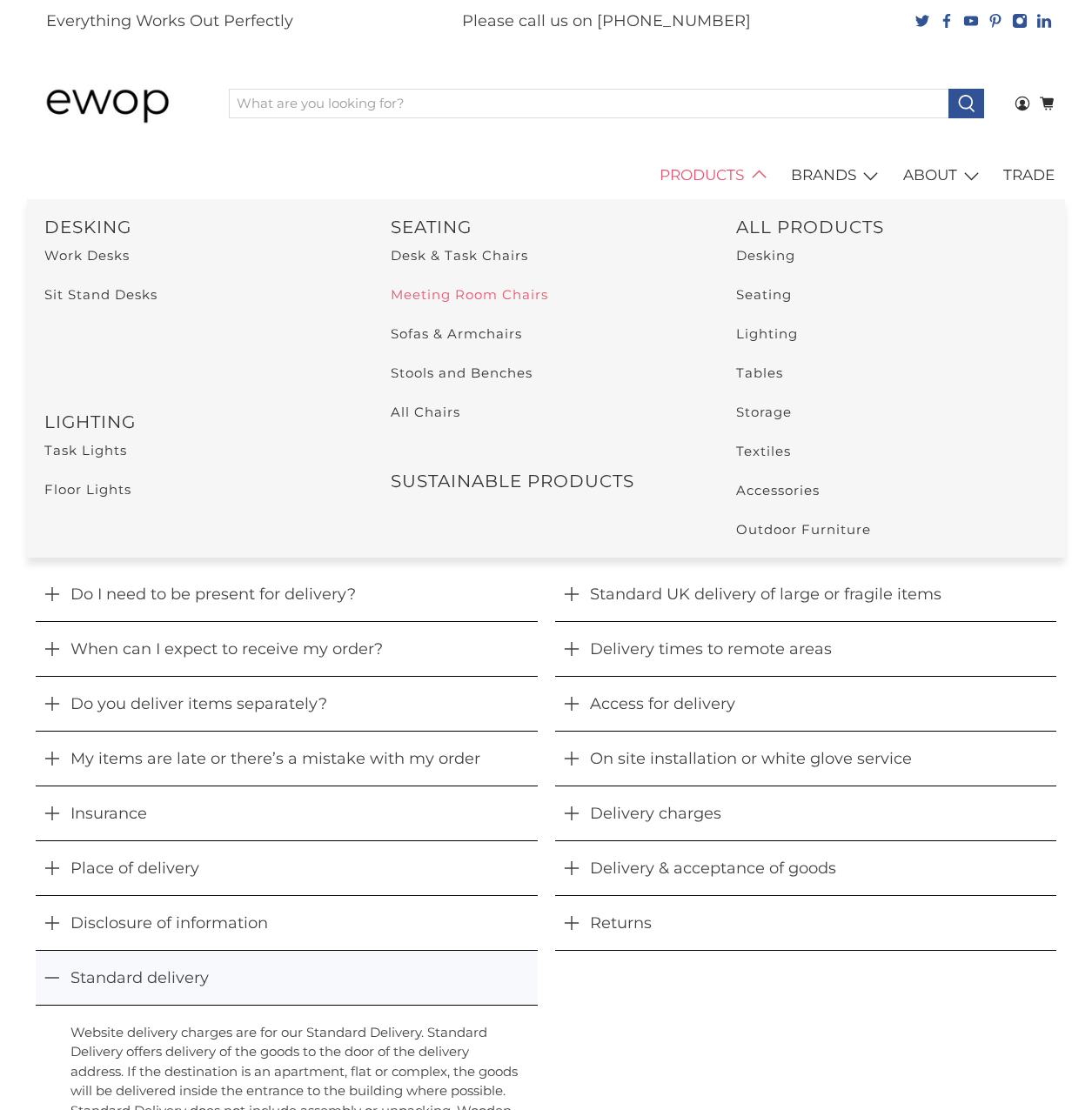
click at [456, 300] on link "Meeting Room Chairs" at bounding box center [469, 293] width 158 height 16
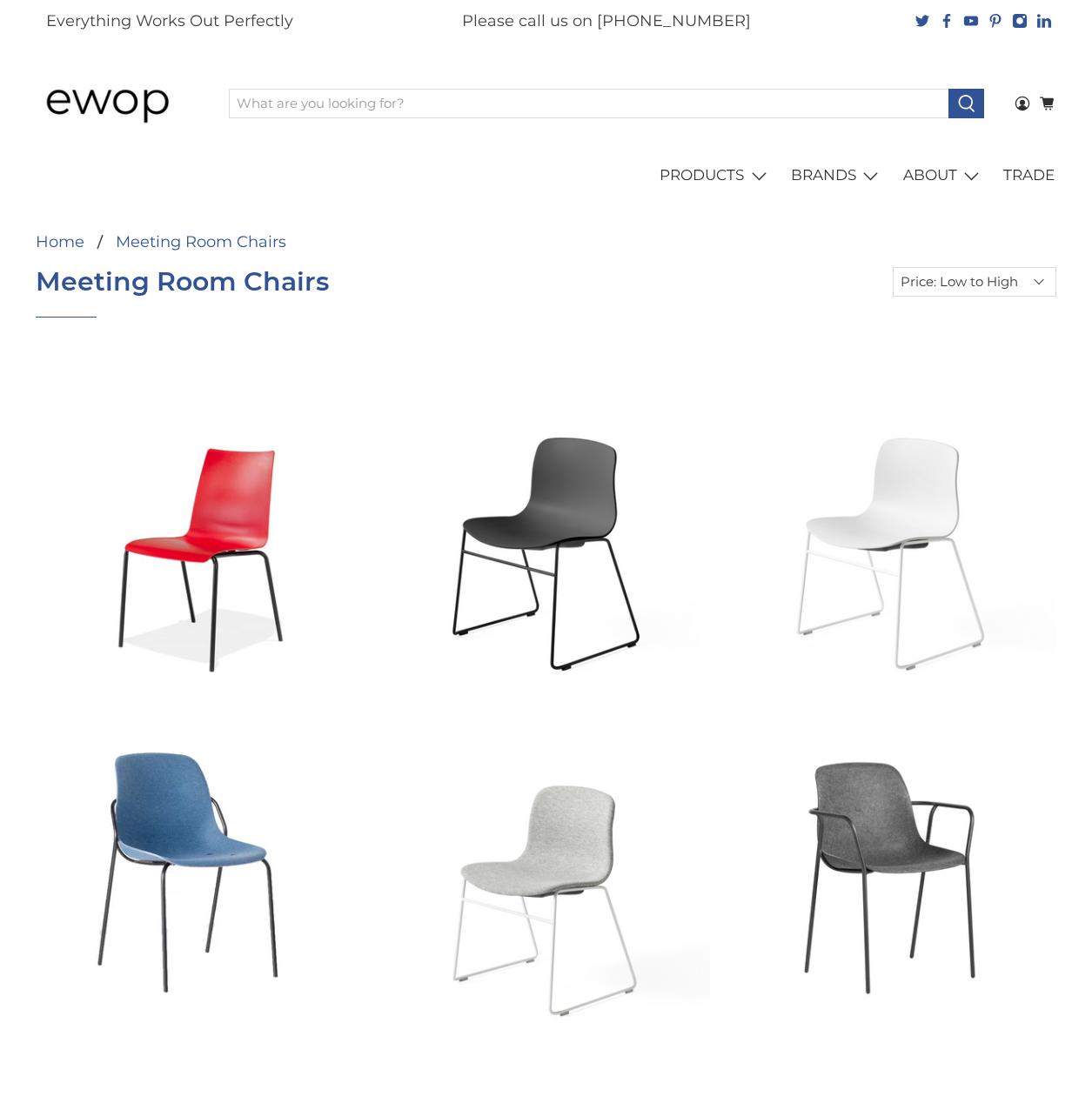
select select "price-ascending"
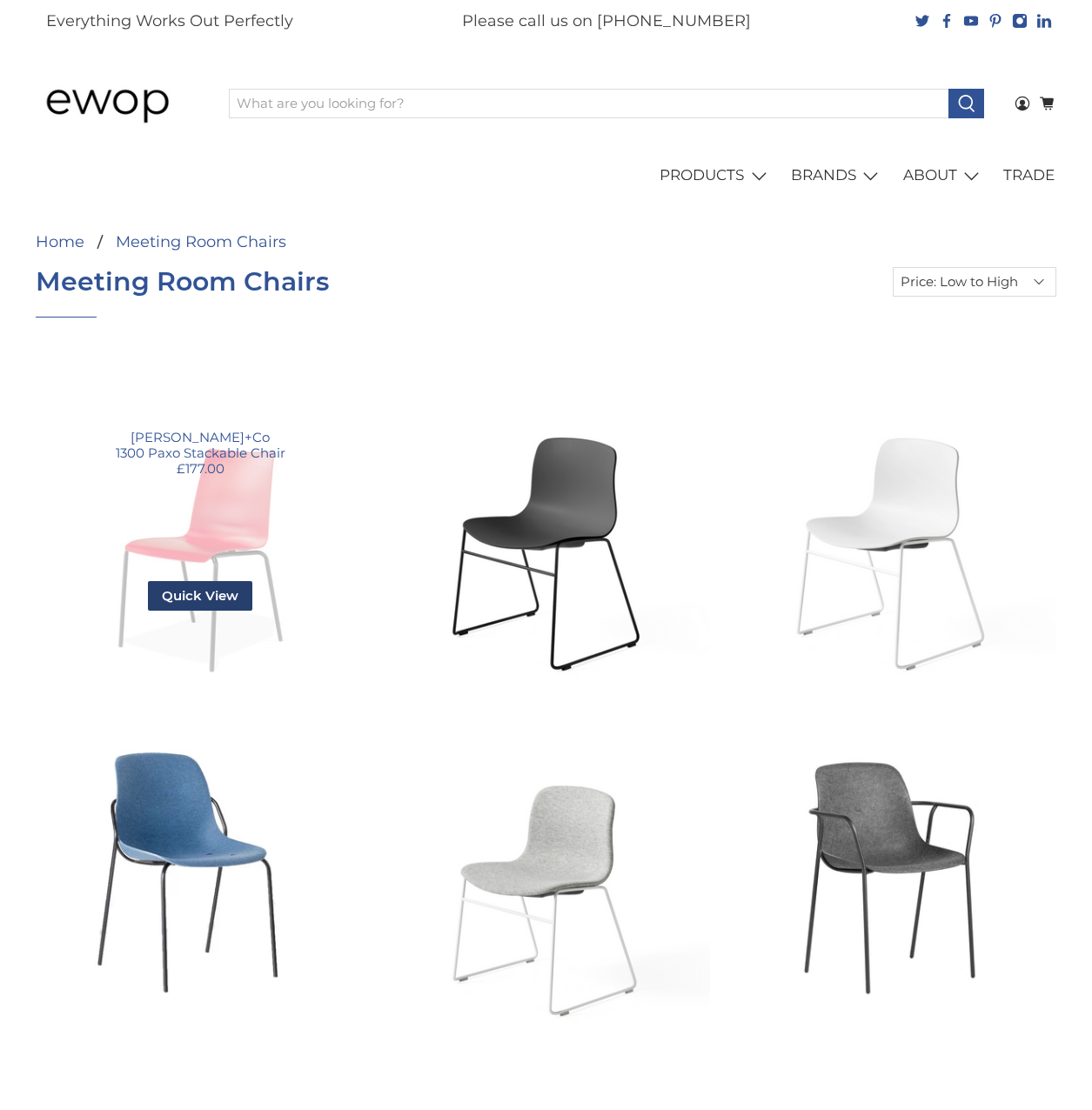
click at [200, 597] on span "Quick View" at bounding box center [200, 595] width 104 height 29
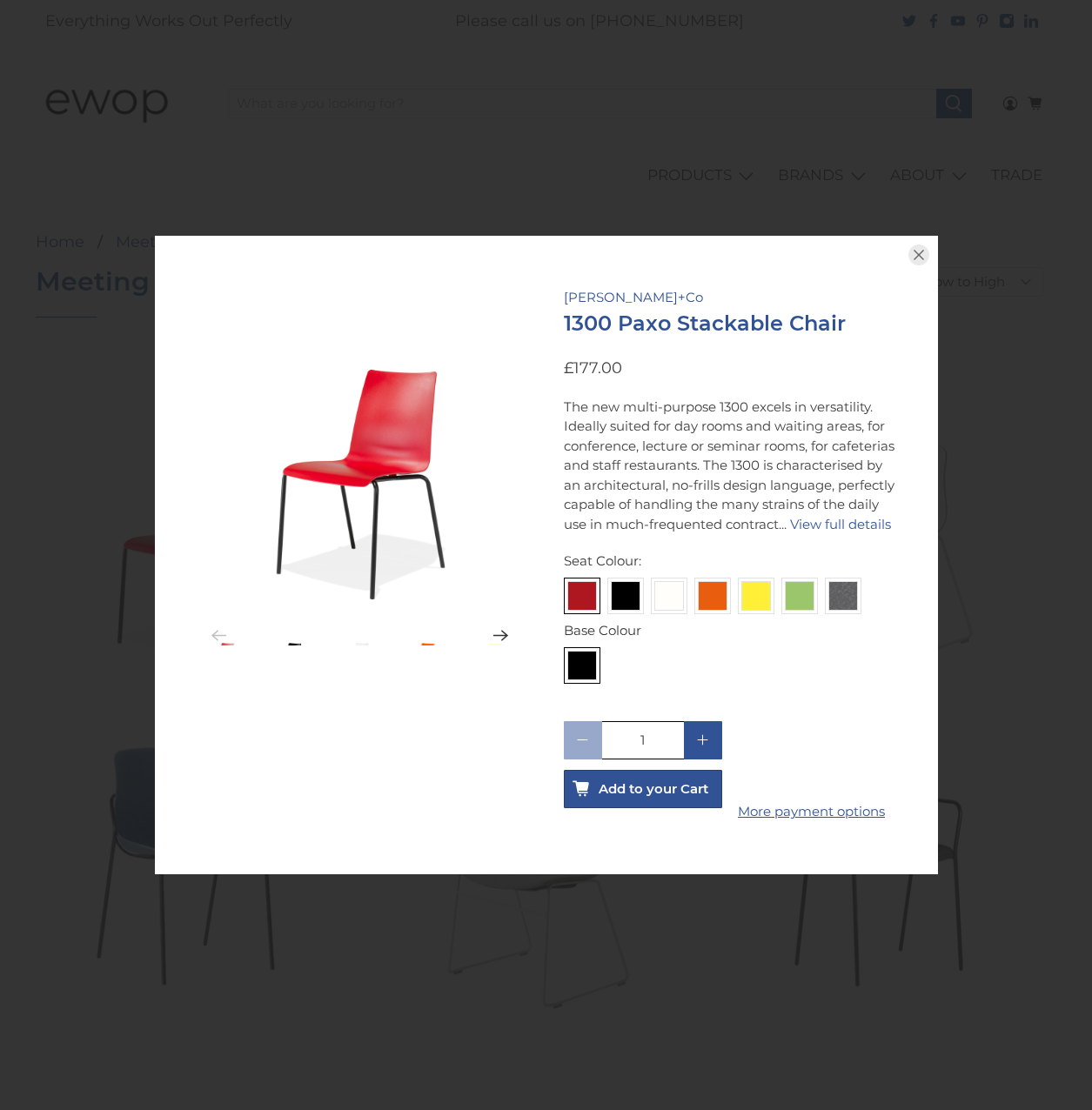
click at [648, 781] on icon "button" at bounding box center [643, 788] width 28 height 28
click at [1013, 197] on div "Kusch+Co 1300 Paxo Stackable Chair £177.00 The new multi-purpose 1300 excels in…" at bounding box center [546, 555] width 1092 height 1110
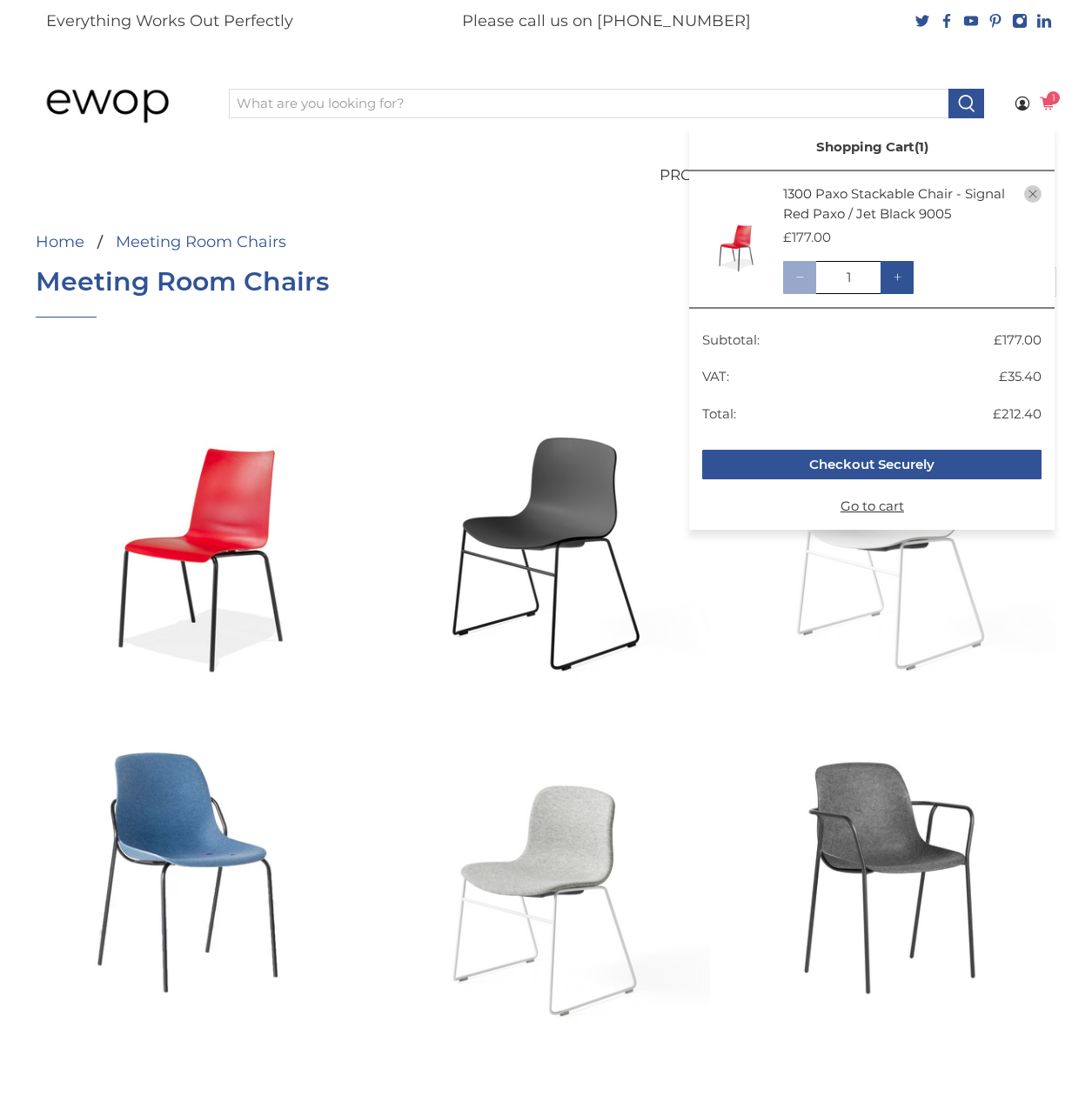
click at [1046, 99] on span "1" at bounding box center [1053, 98] width 13 height 13
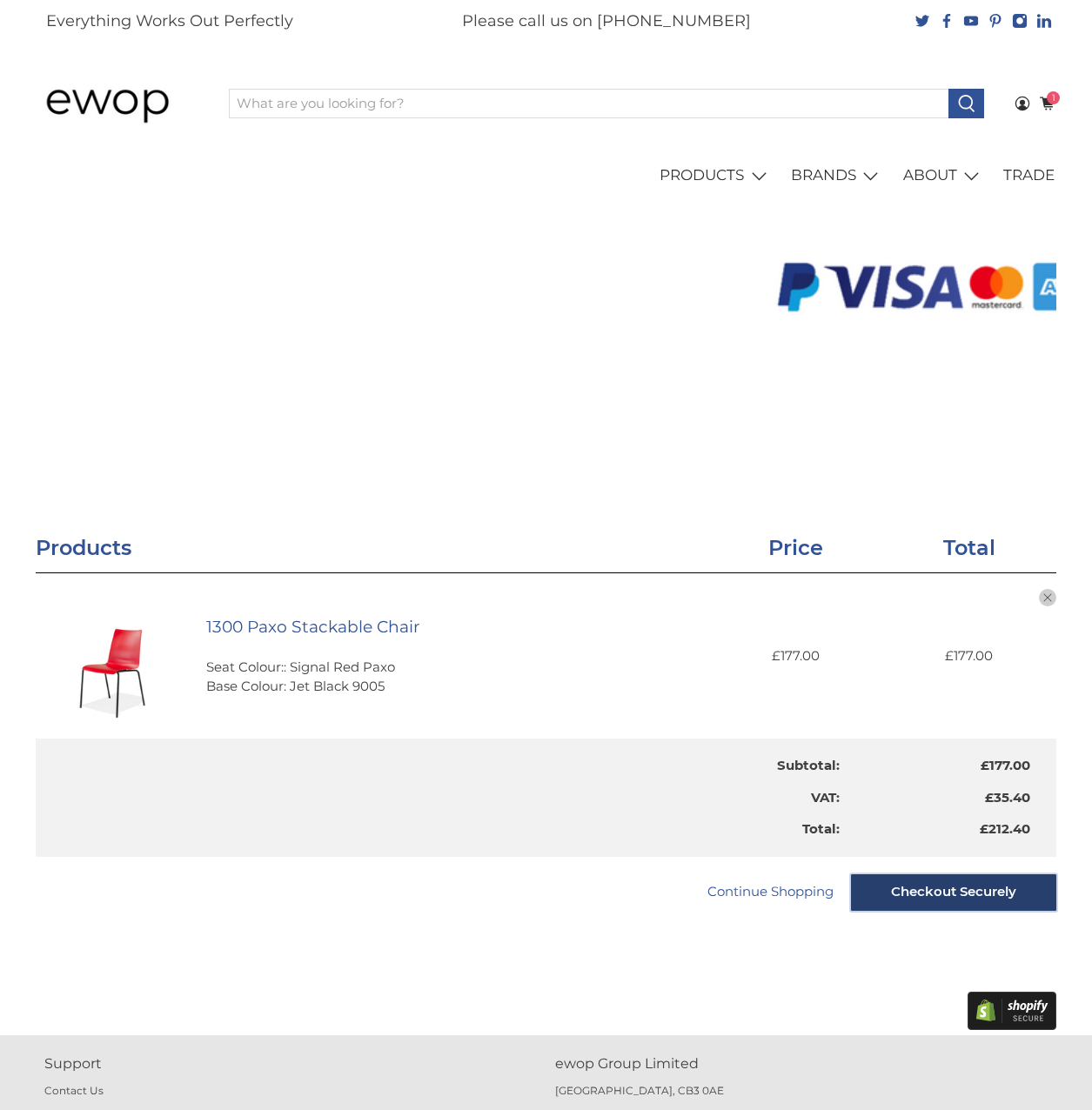
click at [920, 901] on input "Checkout Securely" at bounding box center [953, 893] width 205 height 36
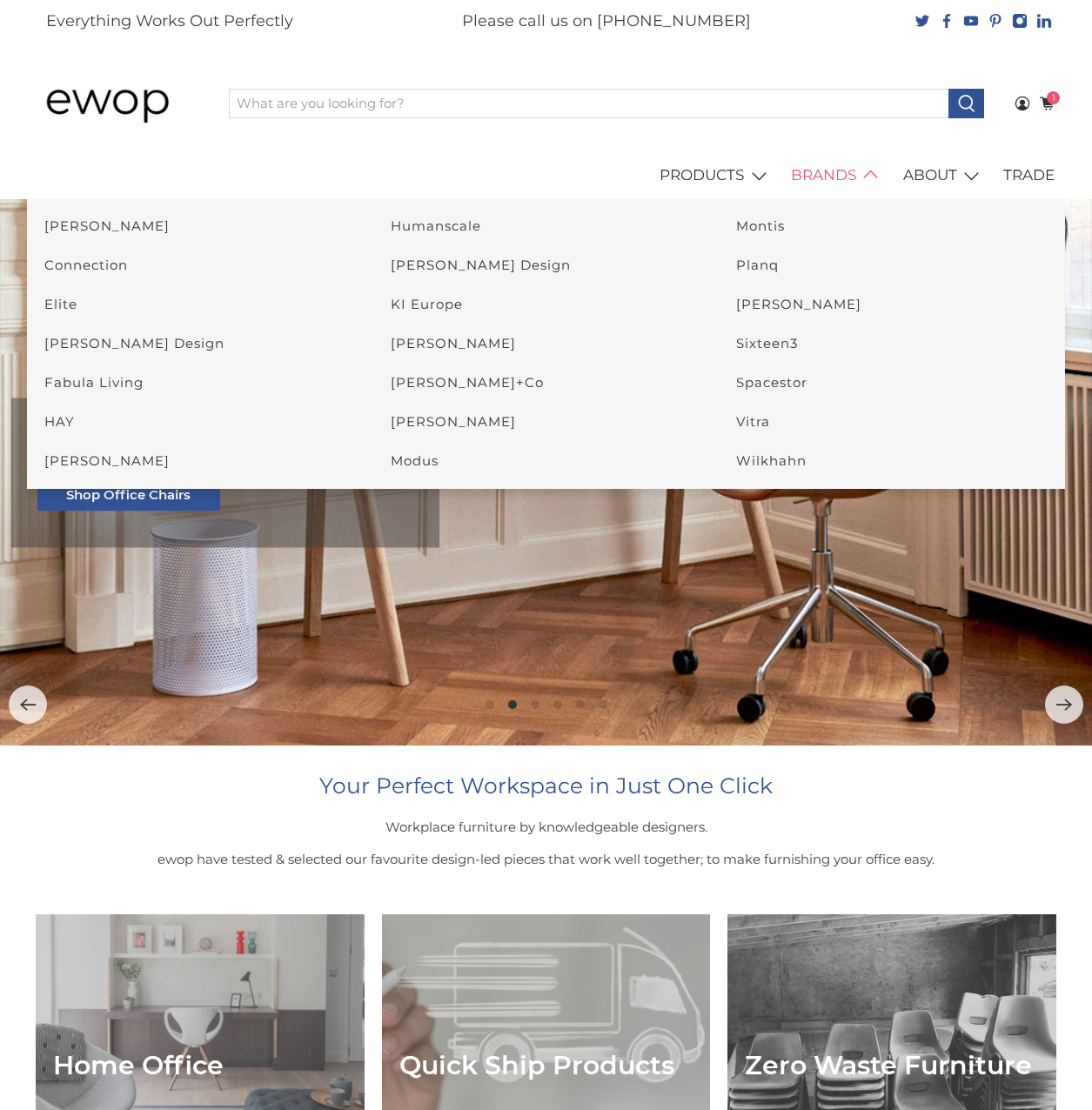
click at [840, 181] on link "BRANDS" at bounding box center [838, 175] width 112 height 48
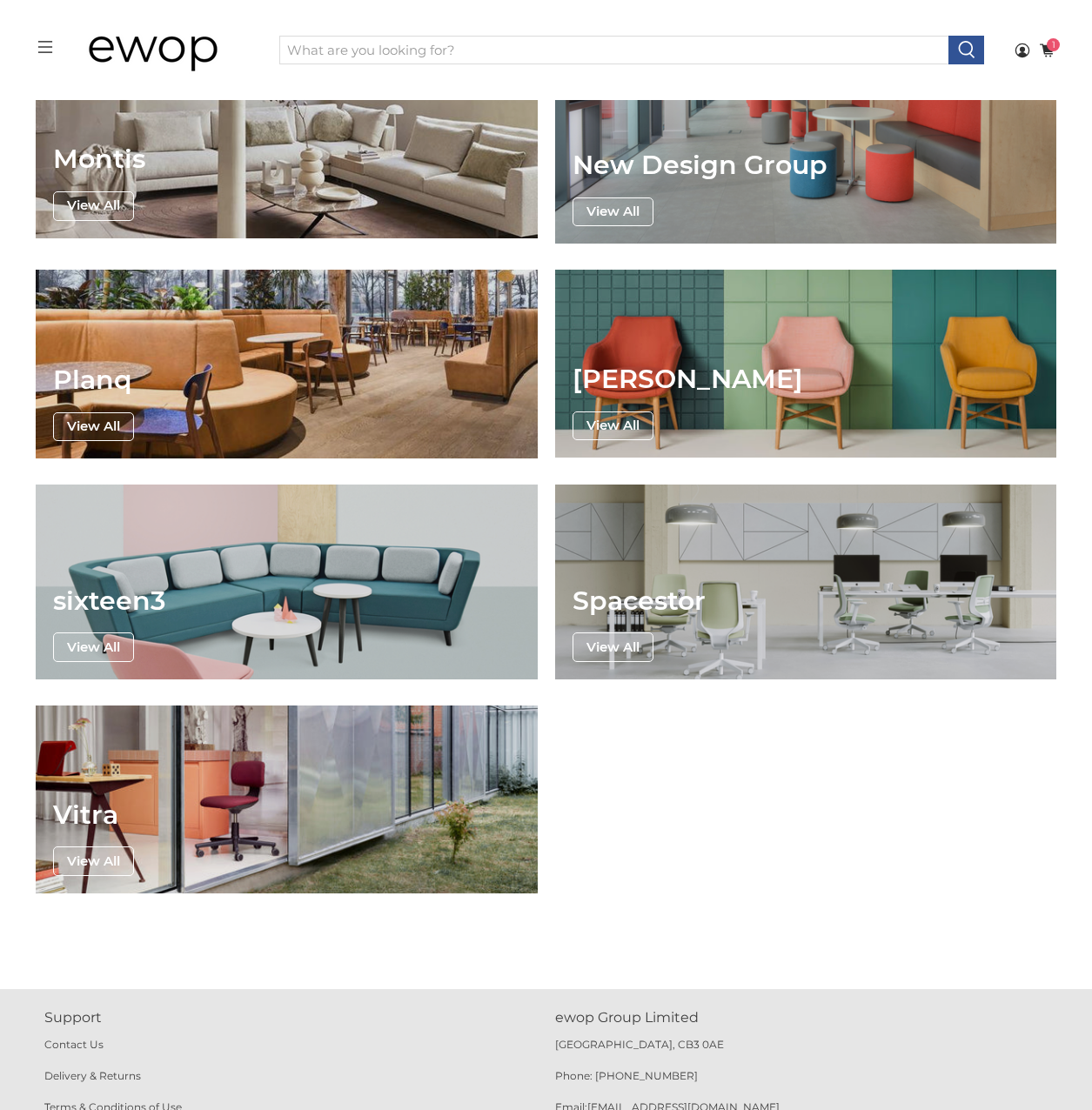
scroll to position [2178, 0]
